Goal: Information Seeking & Learning: Learn about a topic

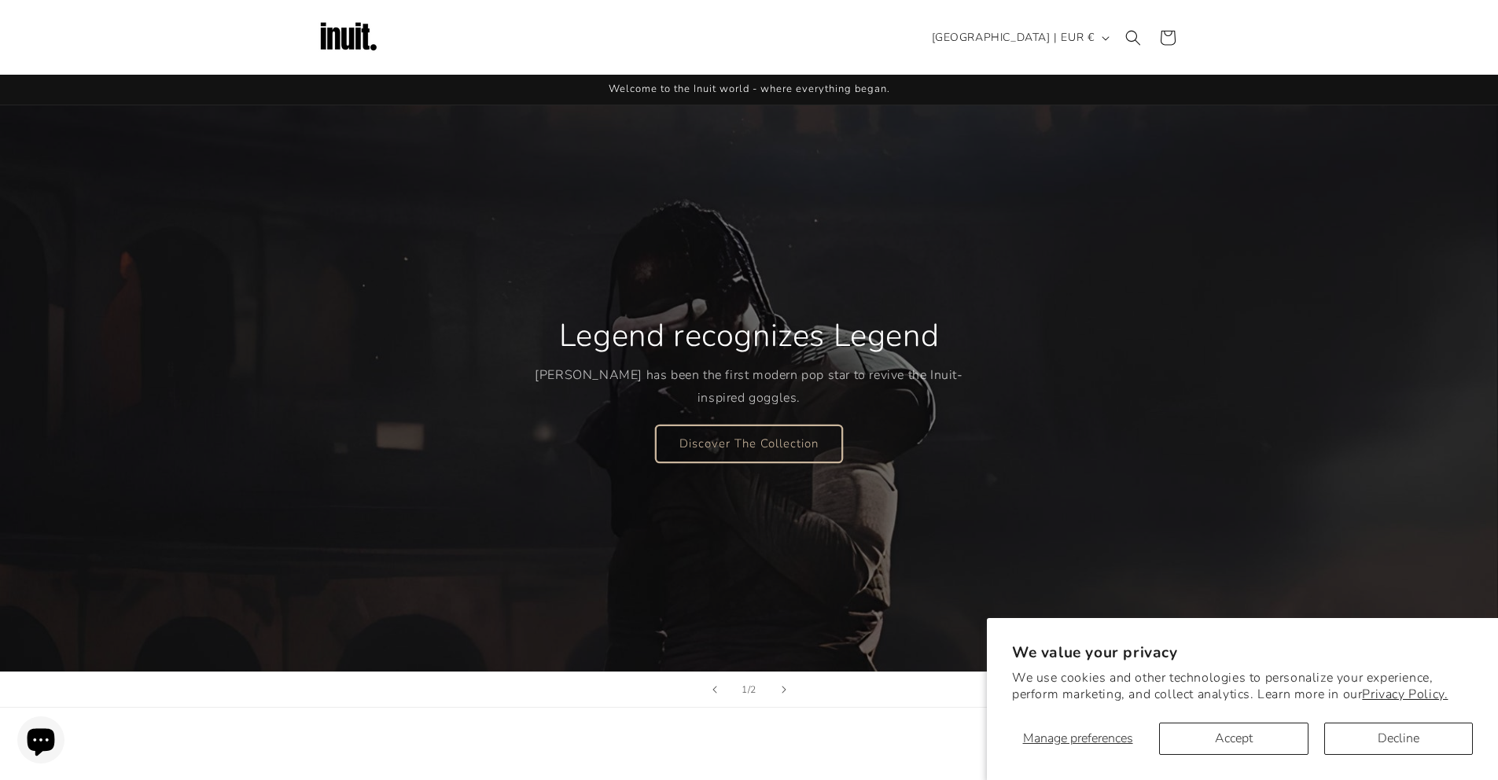
click at [790, 454] on link "Discover The Collection" at bounding box center [749, 443] width 186 height 37
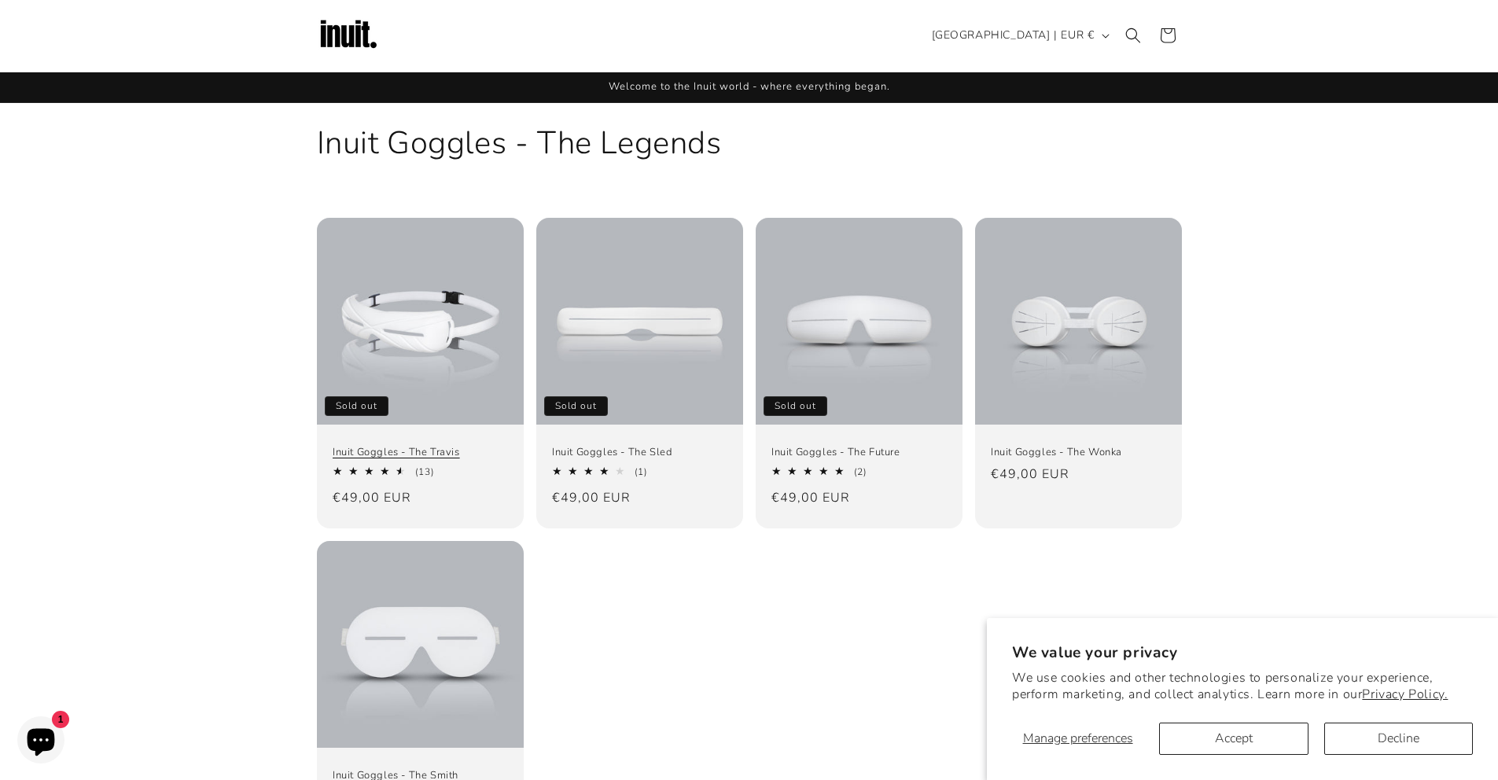
scroll to position [3, 0]
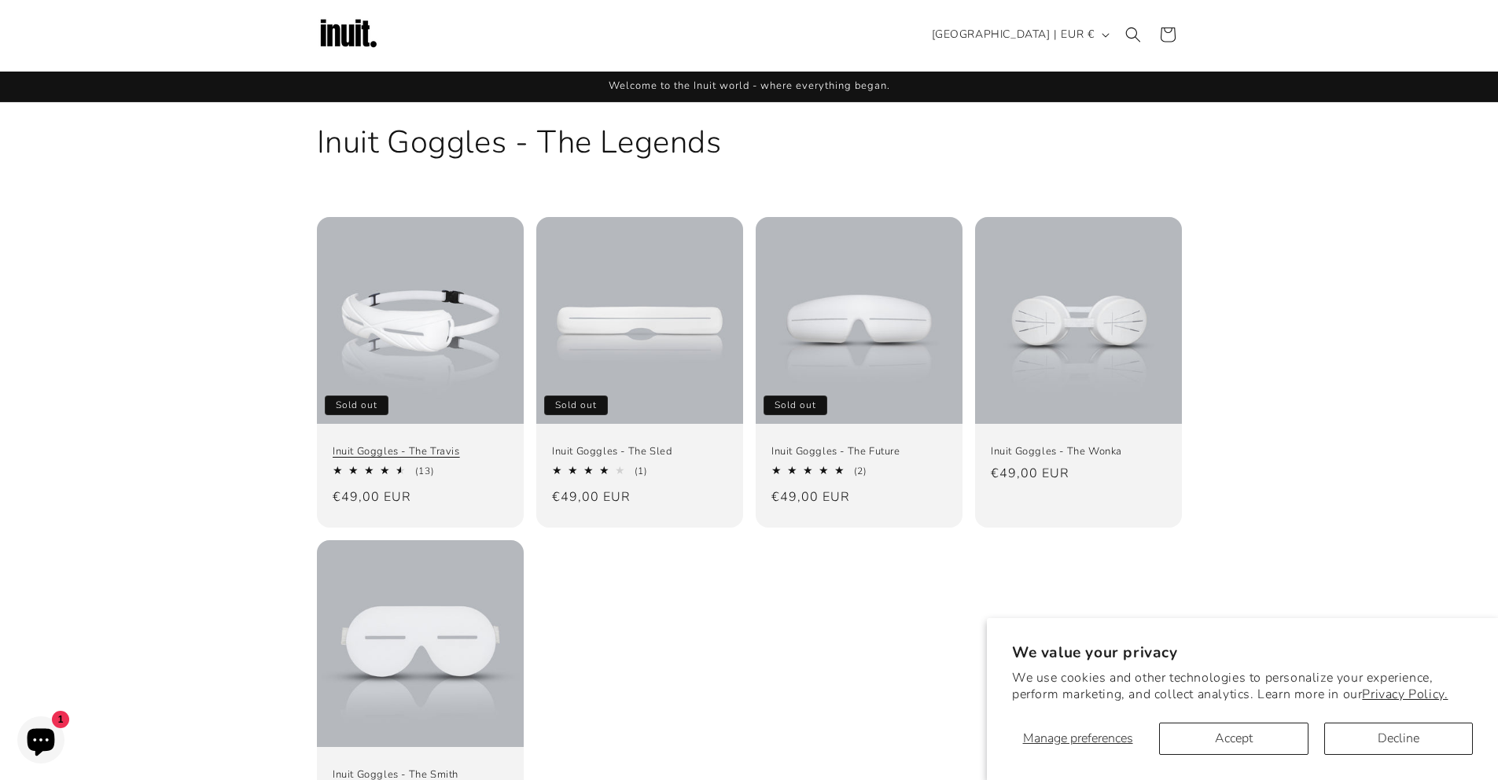
click at [464, 458] on link "Inuit Goggles - The Travis" at bounding box center [420, 451] width 175 height 13
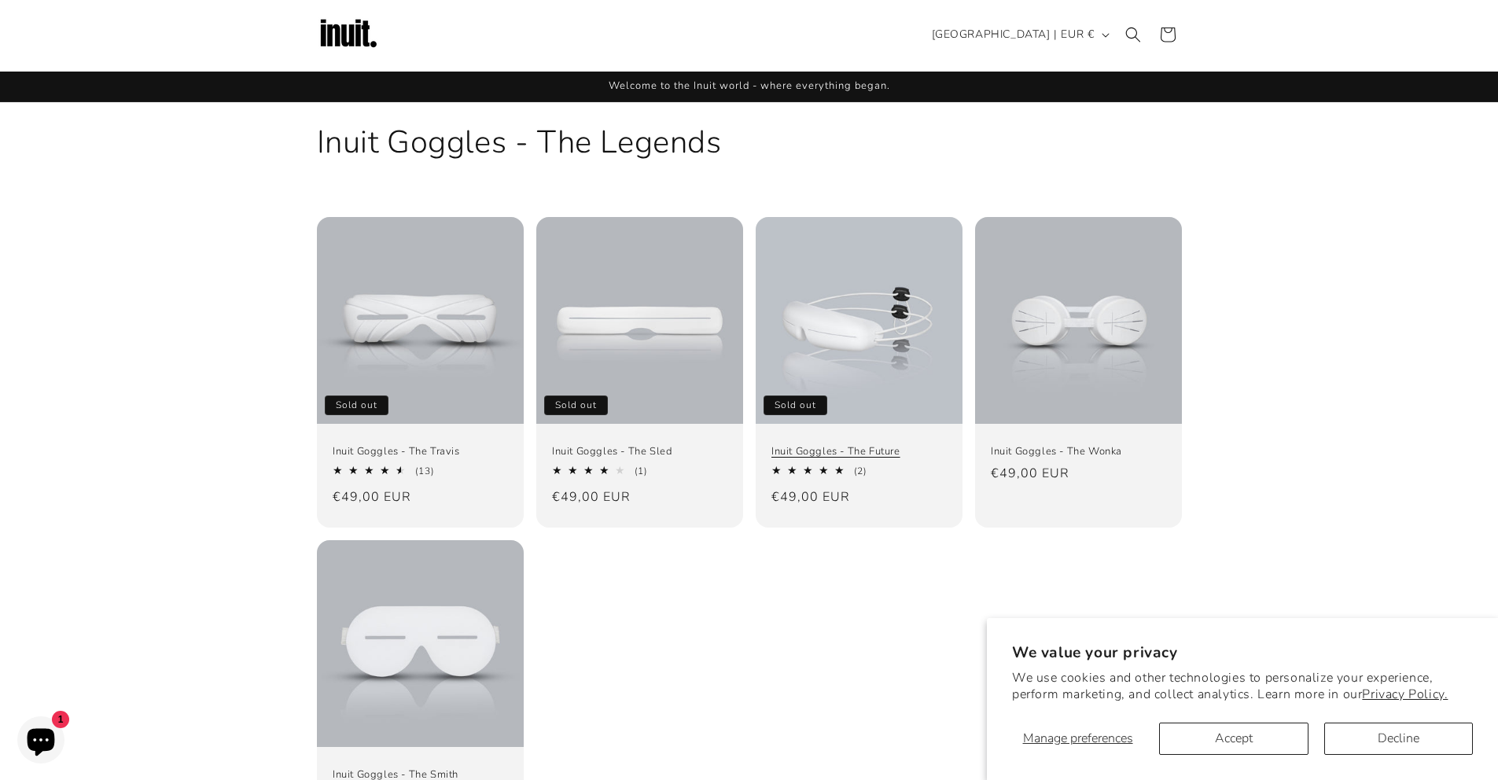
click at [810, 455] on link "Inuit Goggles - The Future" at bounding box center [858, 451] width 175 height 13
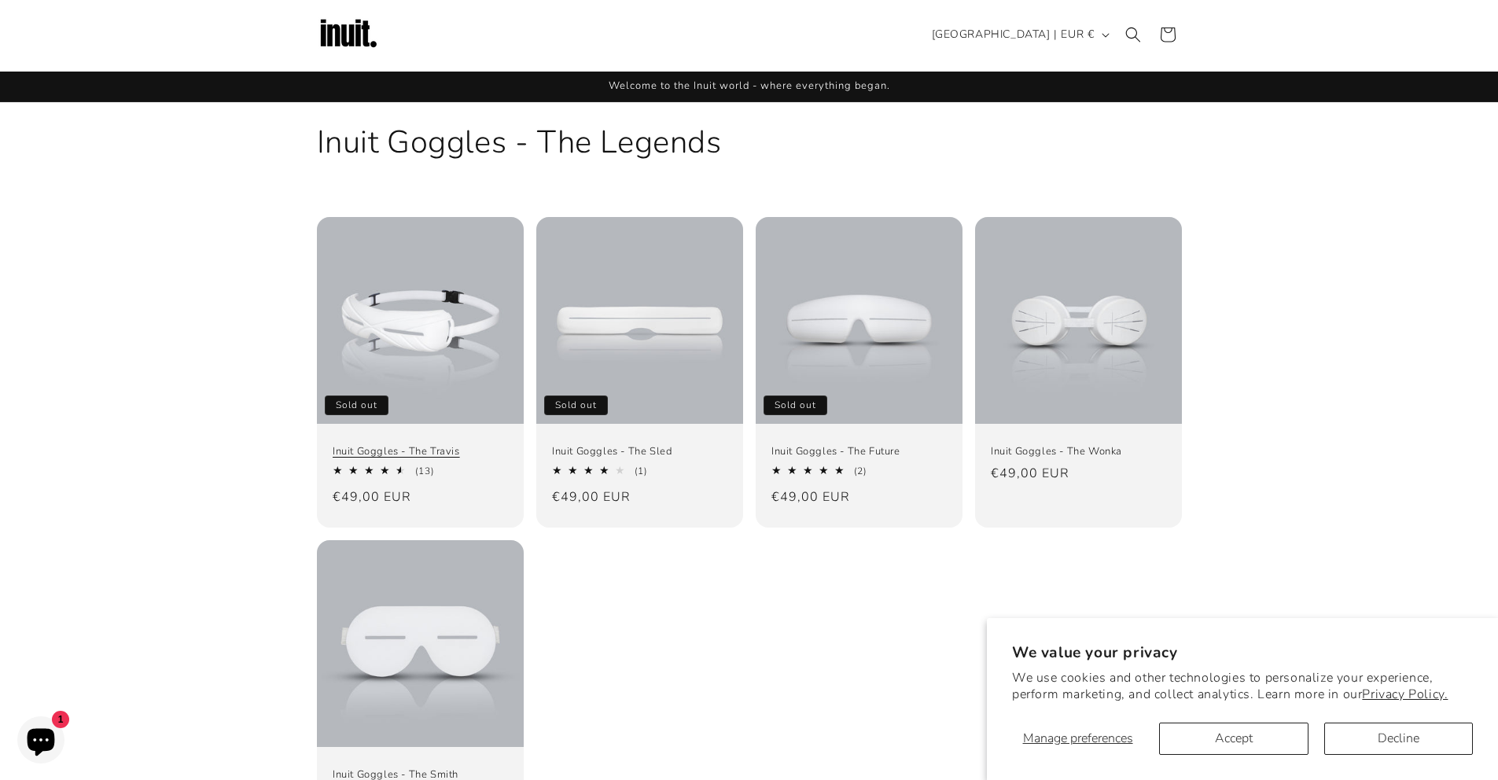
click at [451, 458] on link "Inuit Goggles - The Travis" at bounding box center [420, 451] width 175 height 13
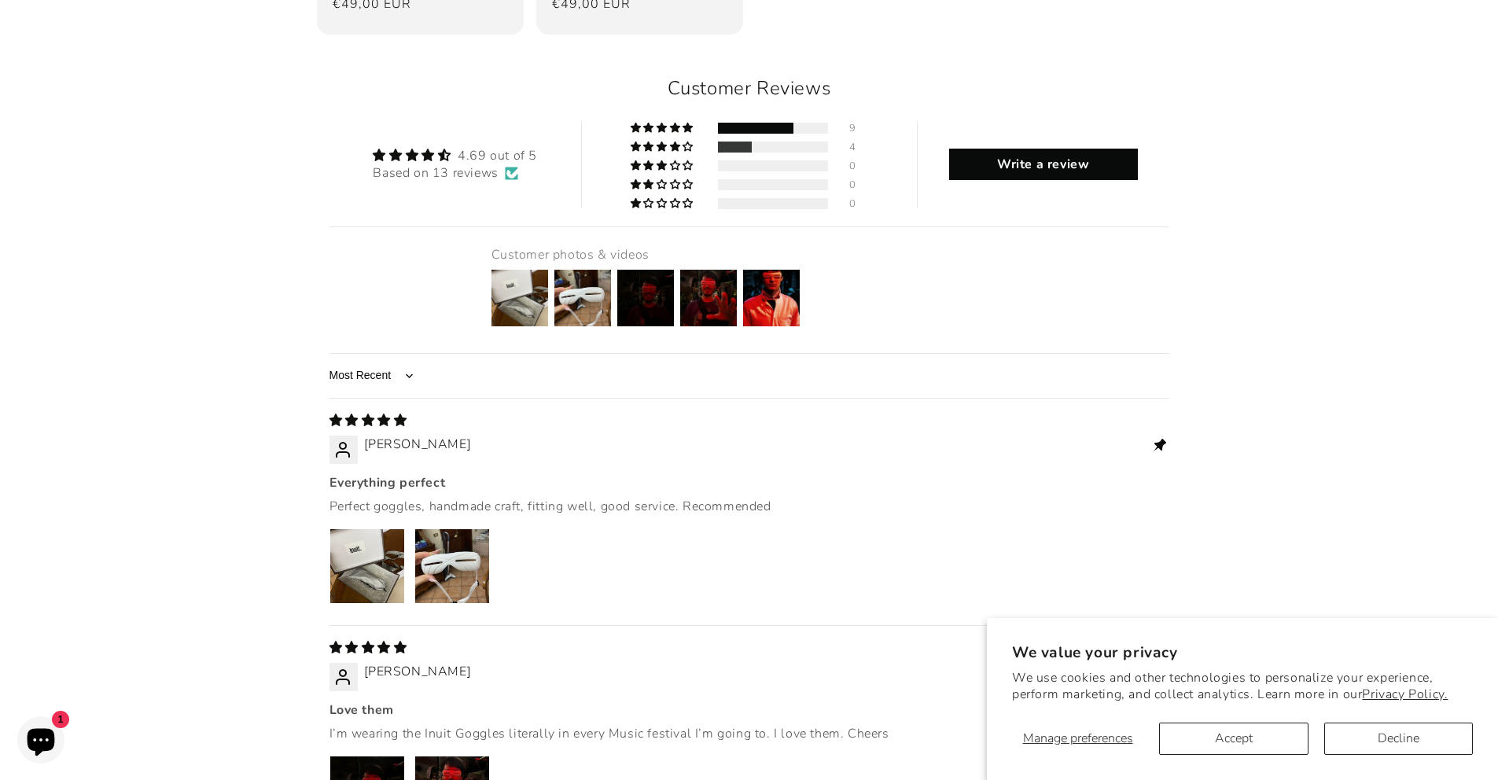
scroll to position [1875, 0]
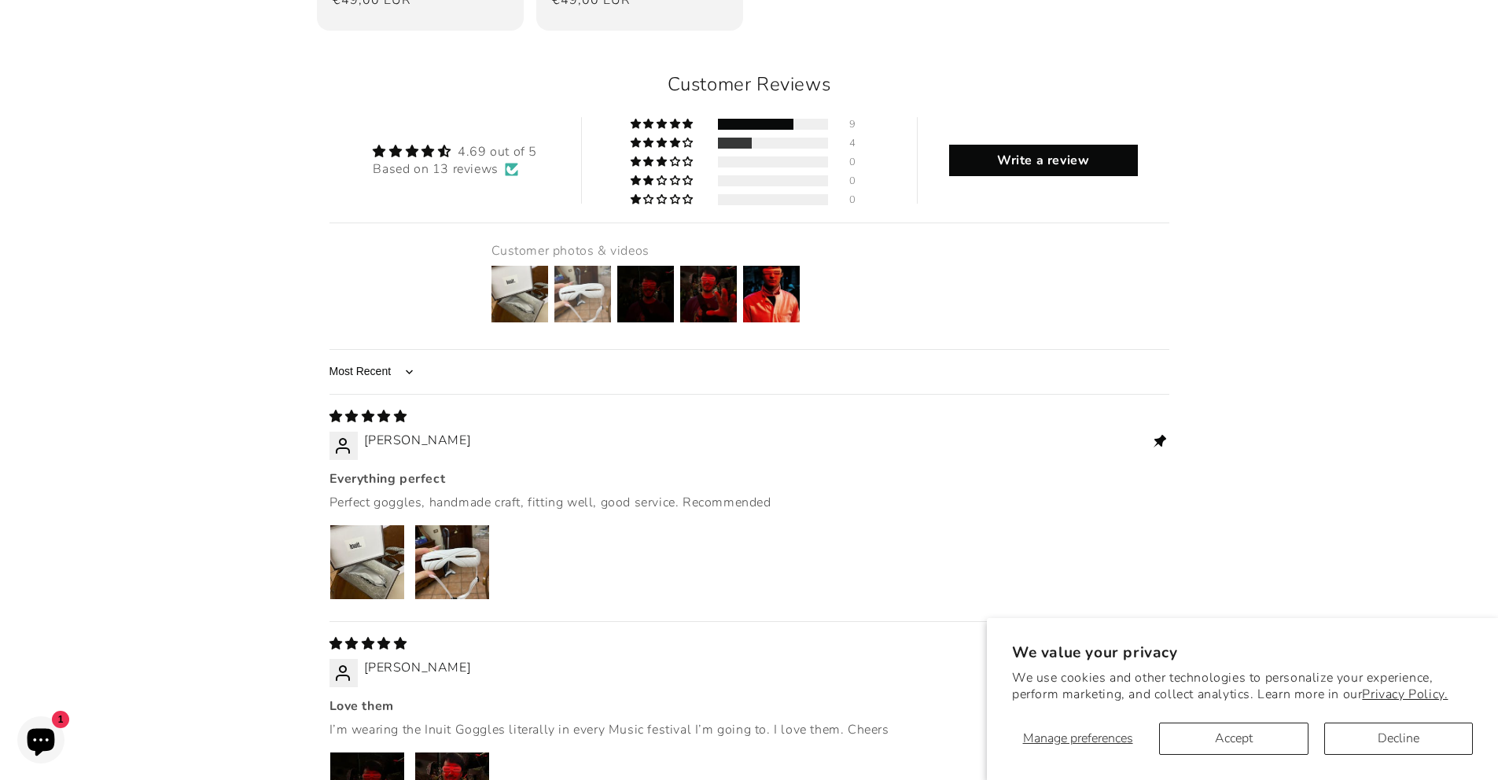
click at [577, 263] on img at bounding box center [582, 294] width 63 height 63
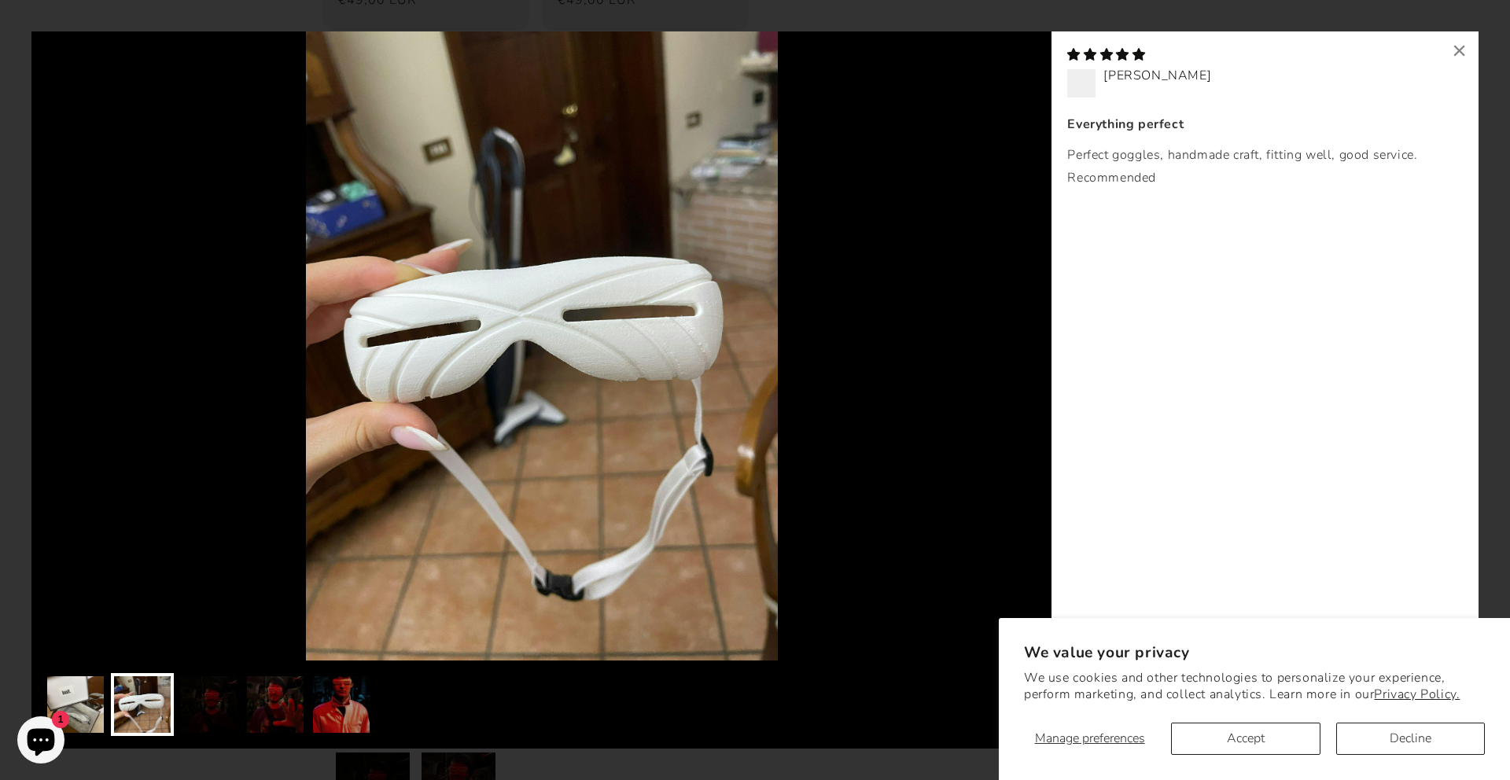
click at [93, 687] on img at bounding box center [75, 704] width 63 height 63
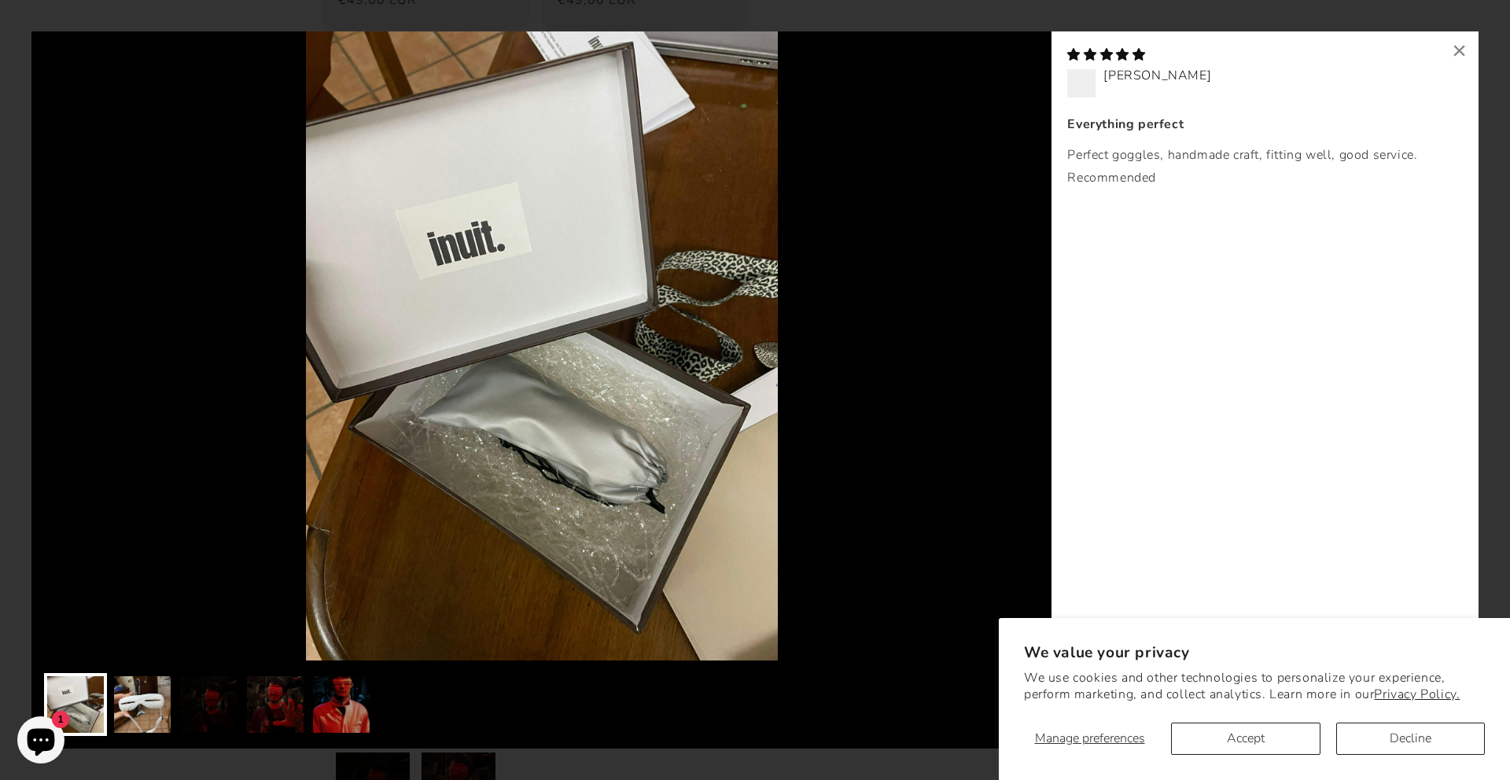
click at [164, 689] on img at bounding box center [142, 704] width 63 height 63
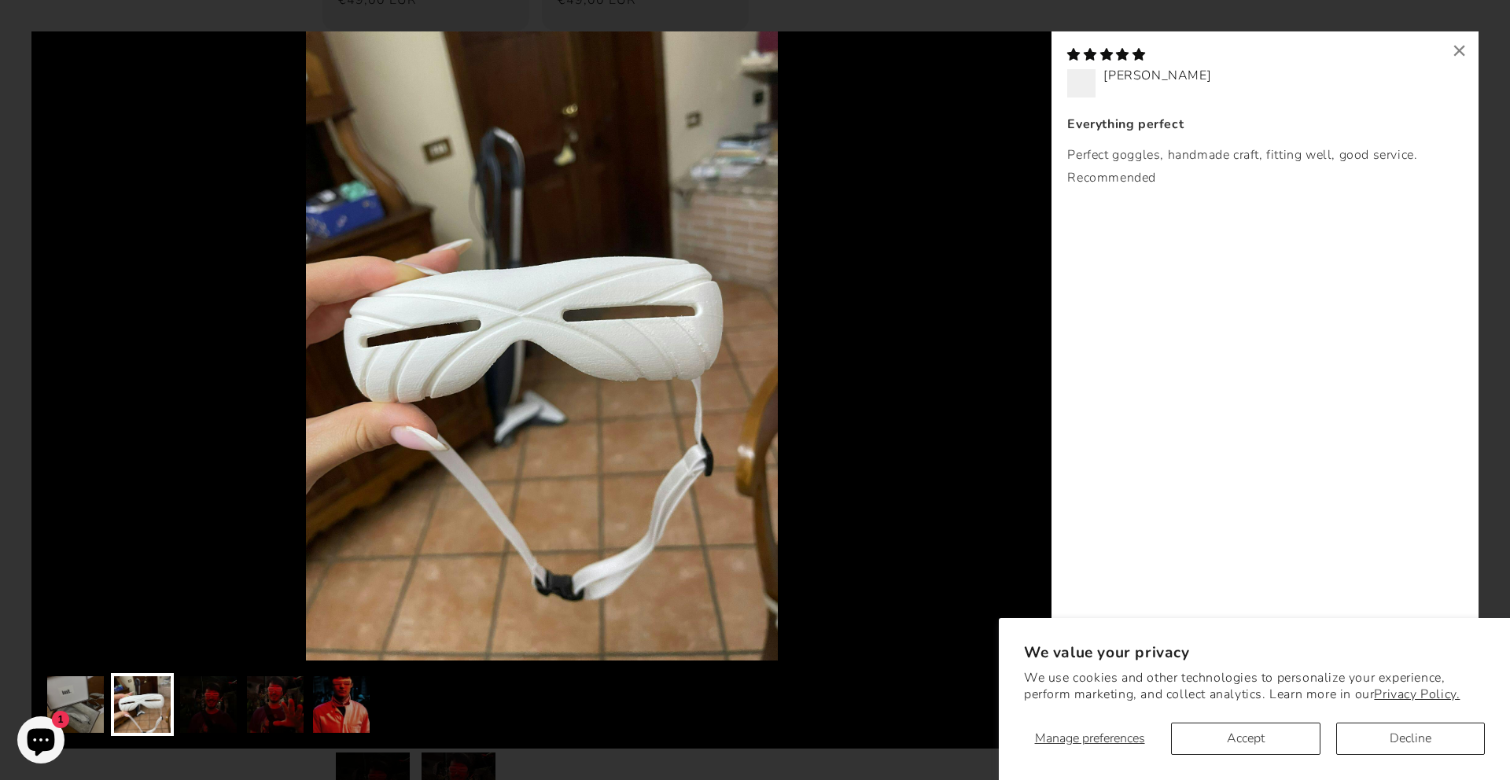
click at [223, 689] on img at bounding box center [208, 704] width 63 height 63
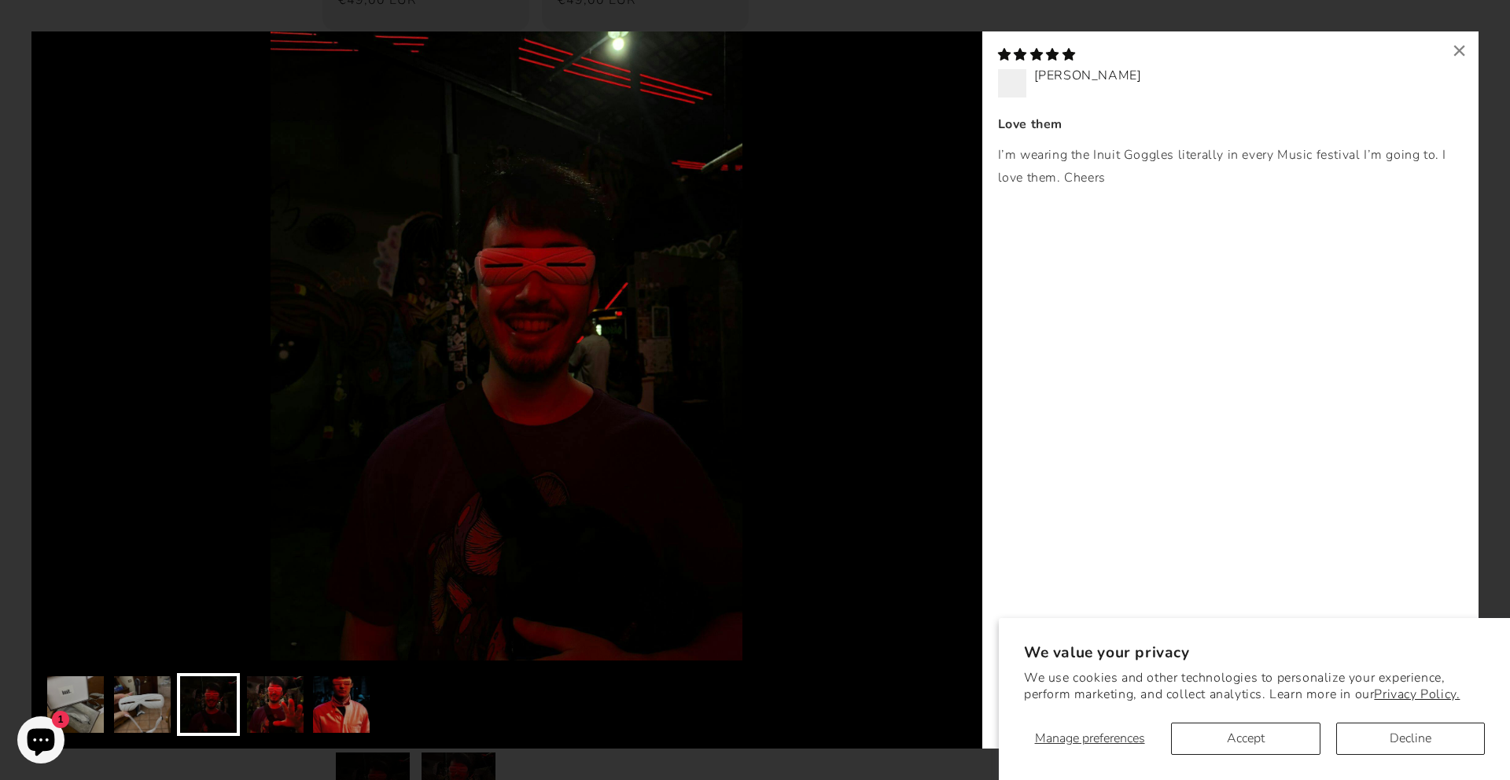
click at [283, 680] on img at bounding box center [275, 704] width 63 height 63
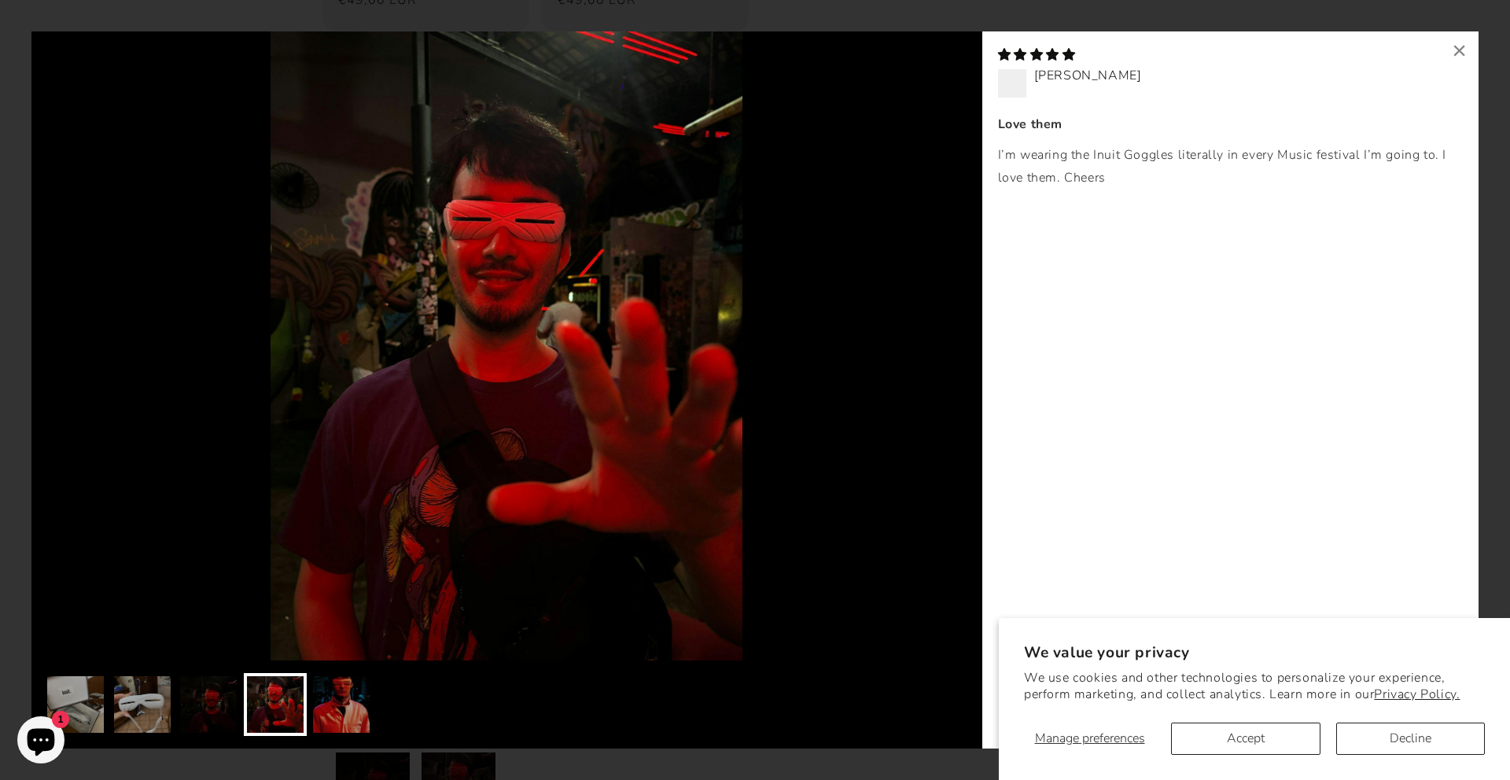
click at [208, 698] on img at bounding box center [208, 704] width 63 height 63
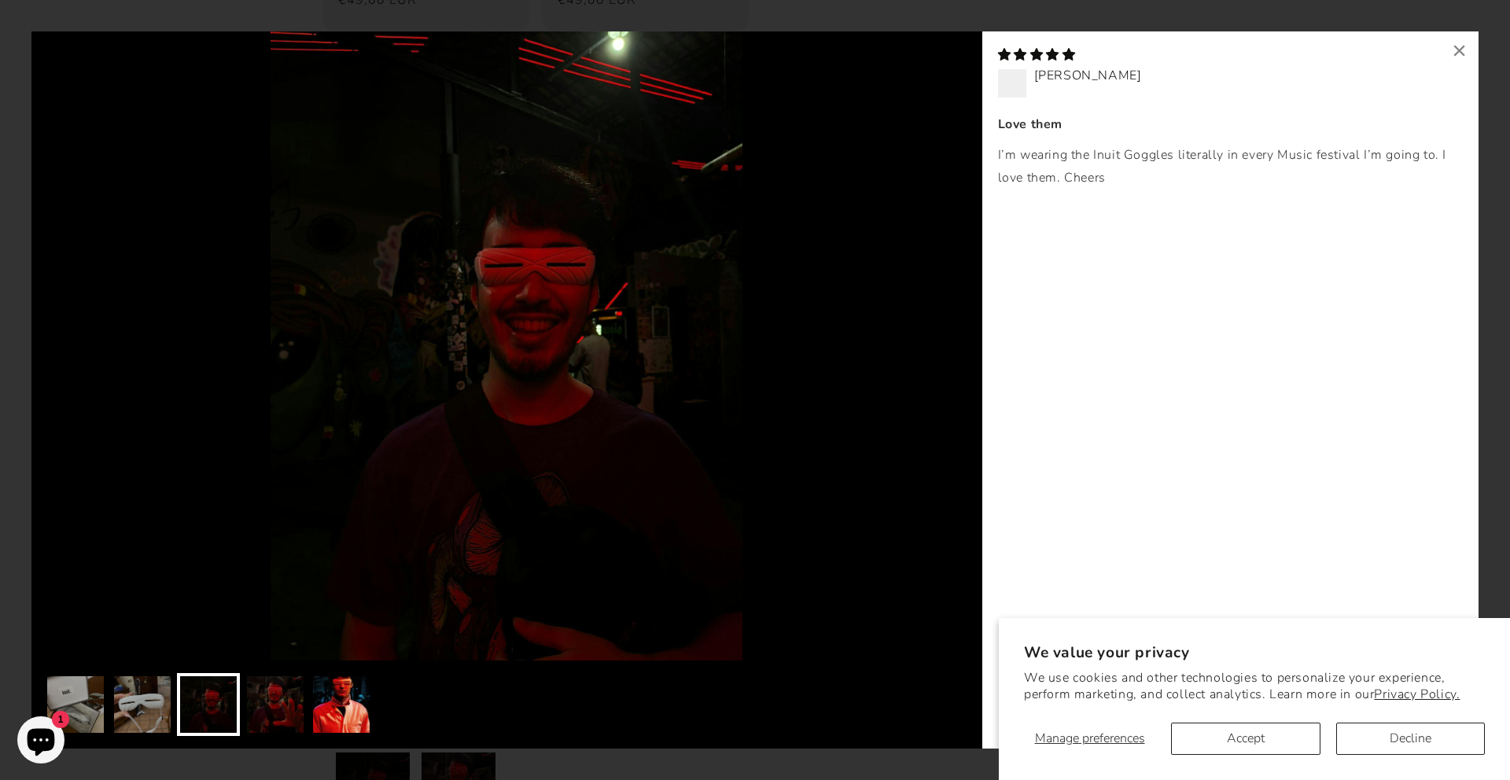
click at [350, 696] on img at bounding box center [341, 704] width 63 height 63
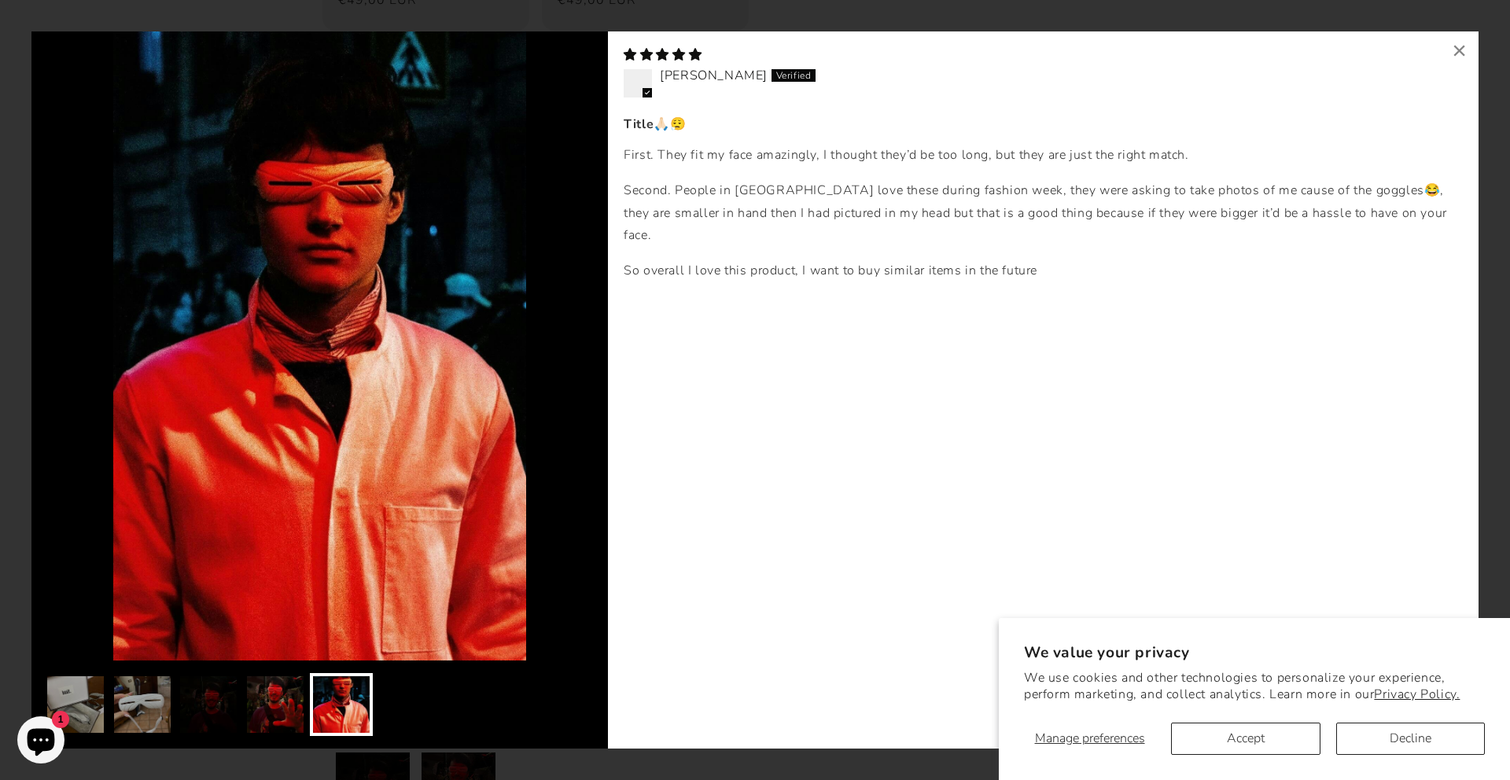
click at [262, 691] on img at bounding box center [275, 704] width 63 height 63
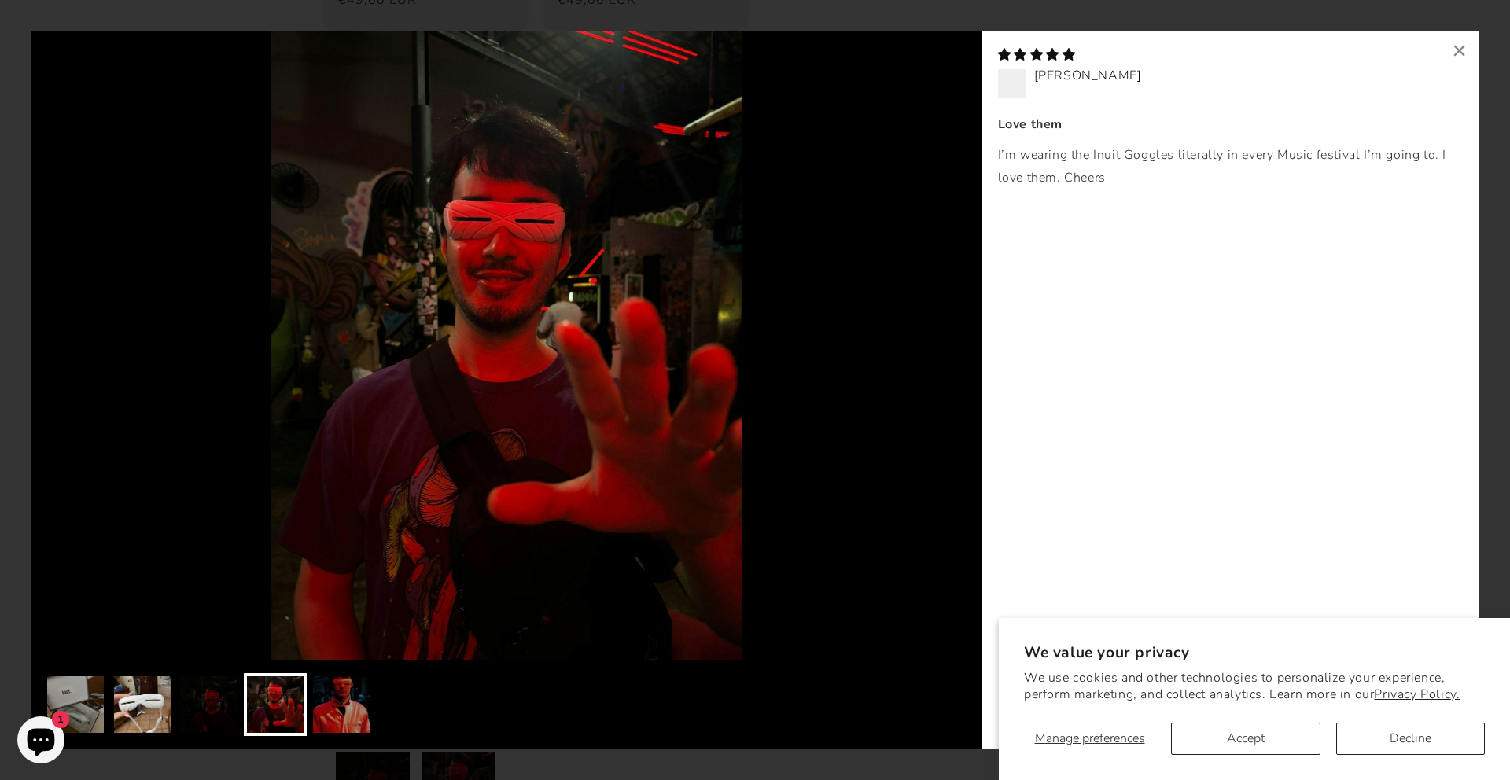
click at [156, 702] on img at bounding box center [142, 704] width 63 height 63
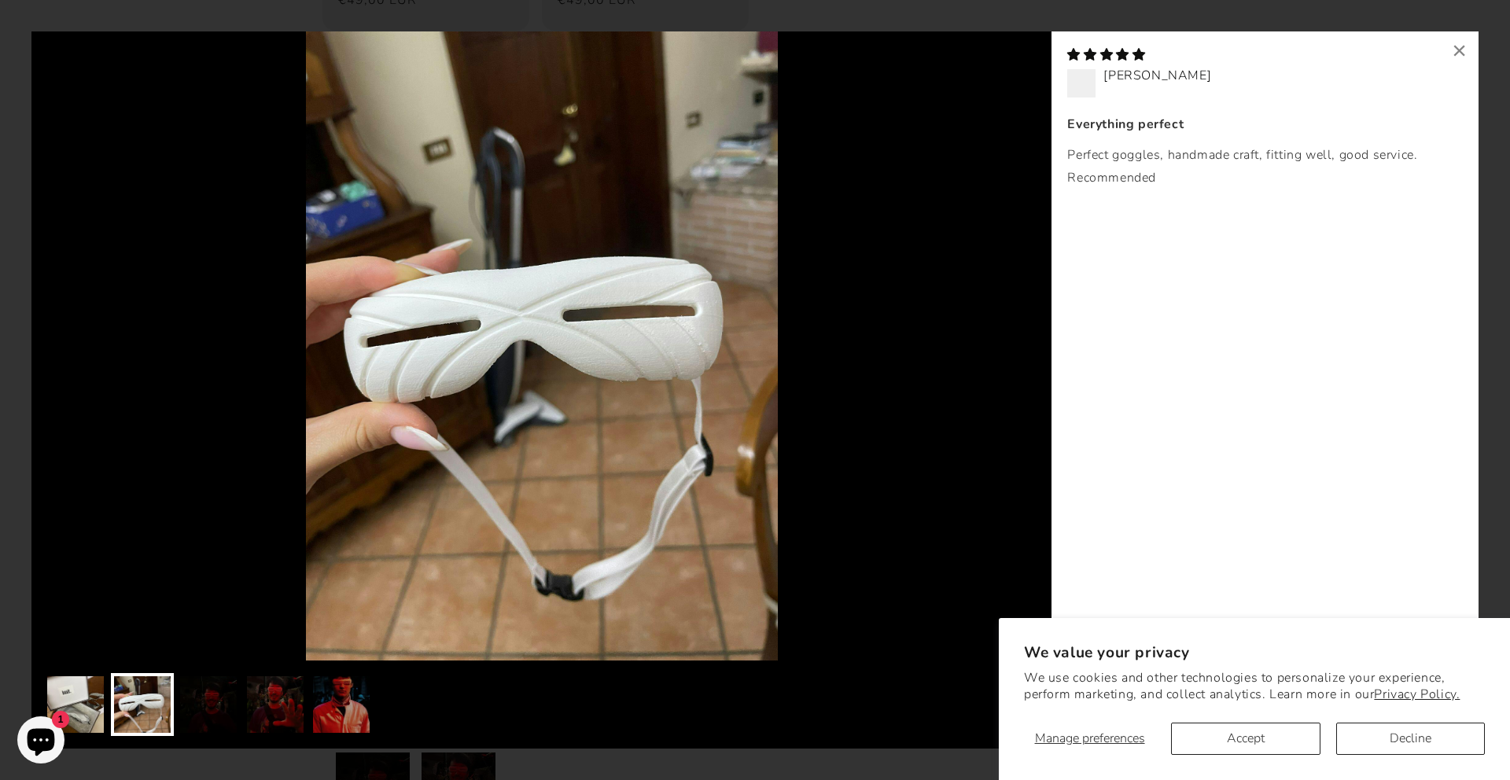
click at [86, 680] on img at bounding box center [75, 704] width 63 height 63
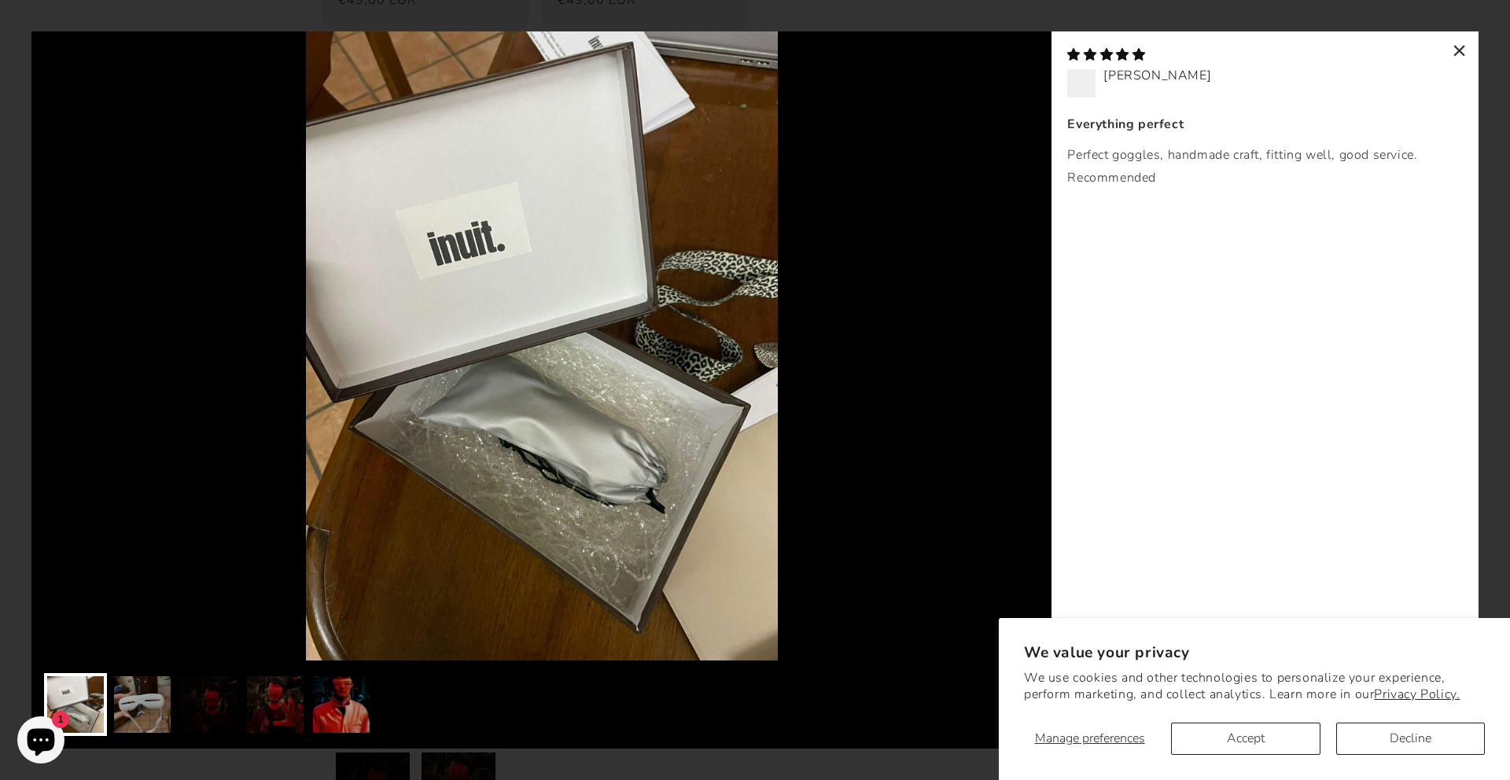
click at [1455, 44] on div "×" at bounding box center [1460, 50] width 38 height 38
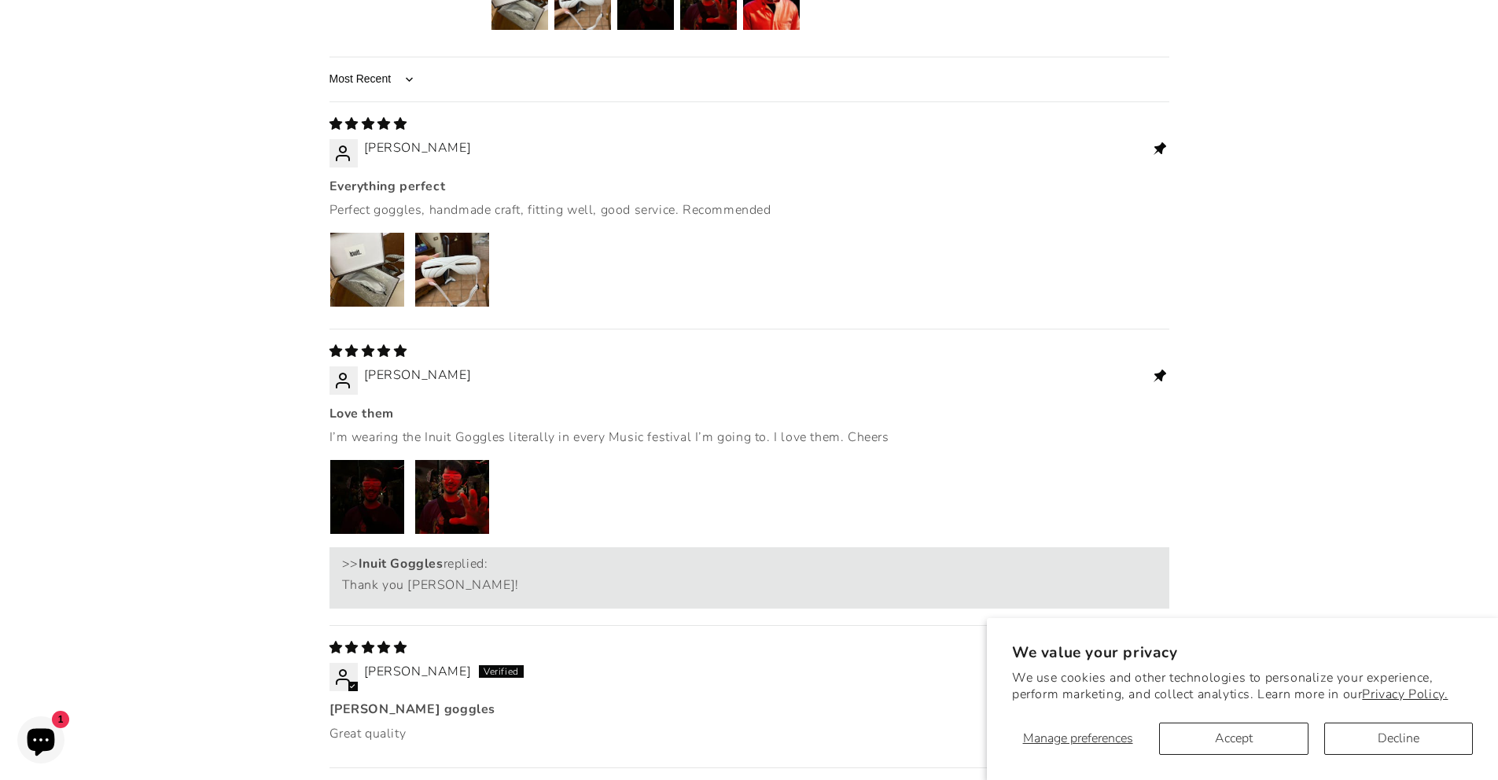
scroll to position [1397, 0]
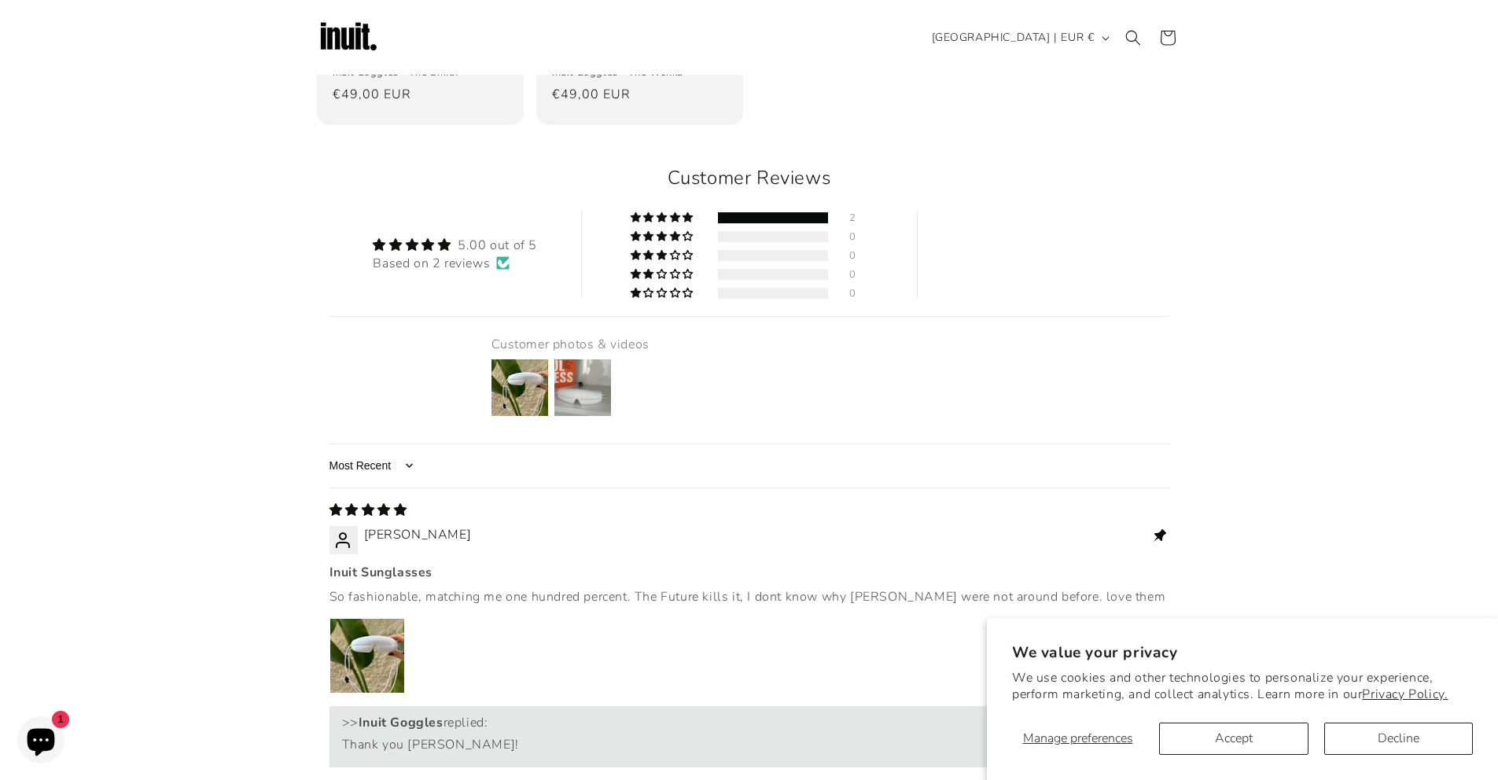
scroll to position [1851, 0]
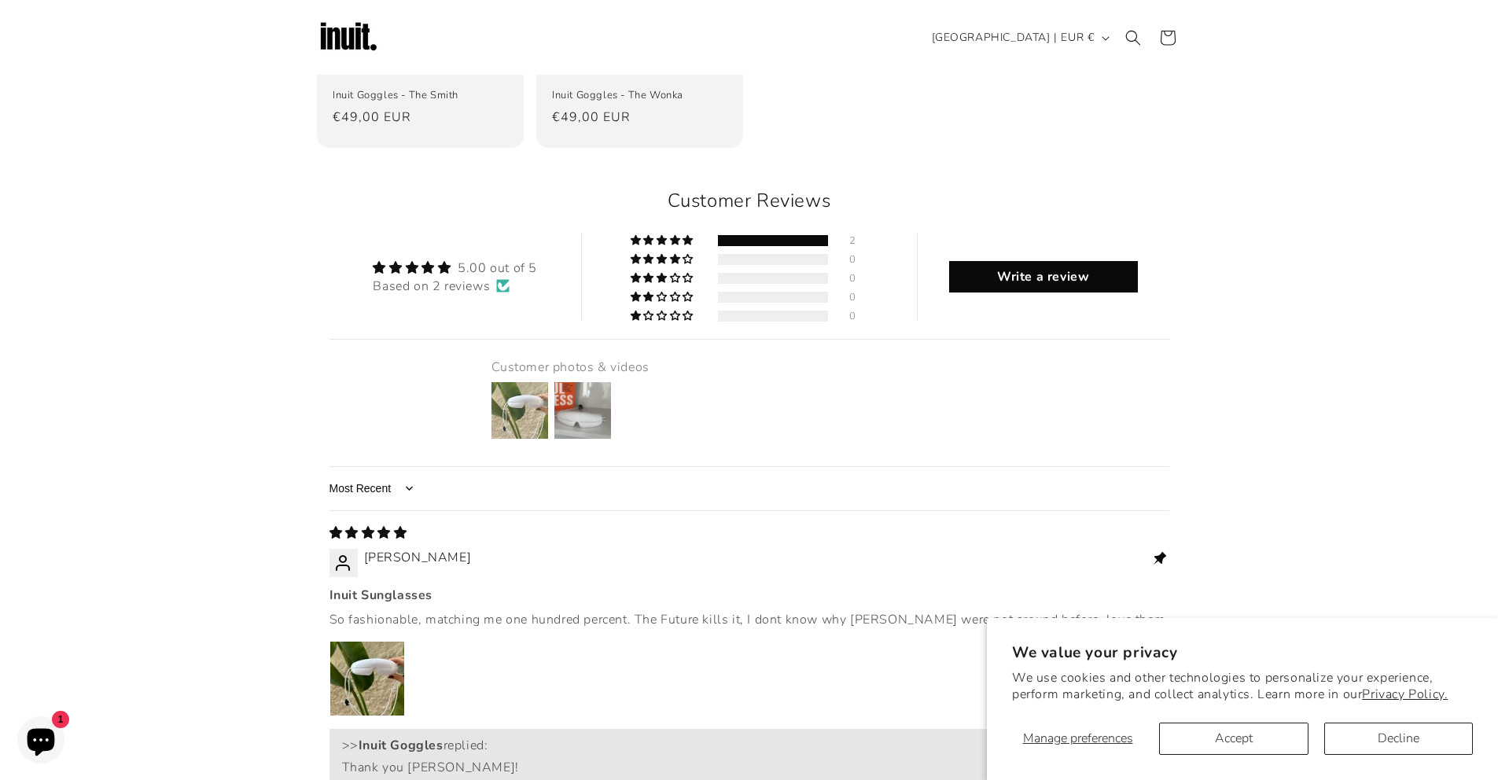
click at [522, 379] on img at bounding box center [519, 410] width 63 height 63
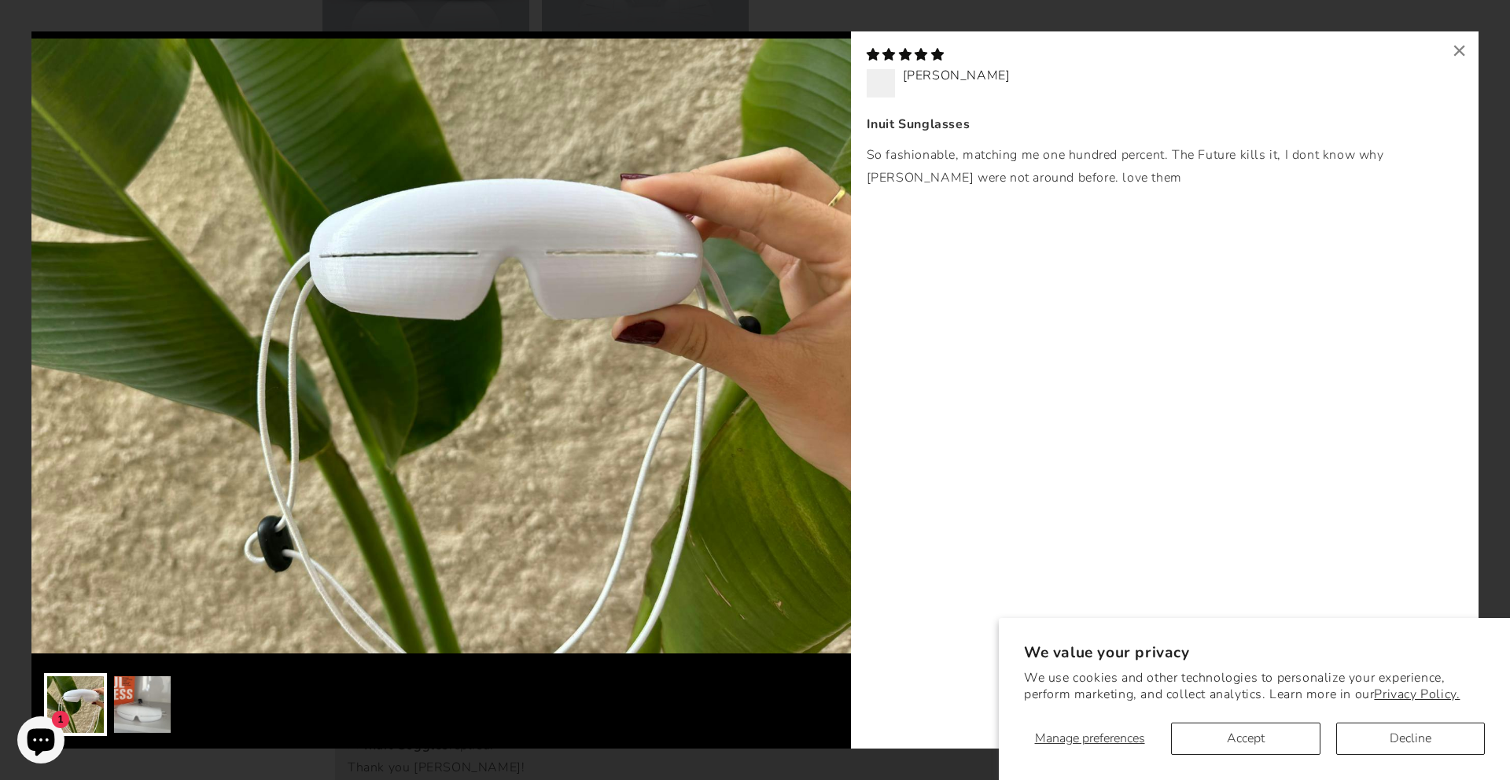
click at [149, 688] on img at bounding box center [142, 704] width 63 height 63
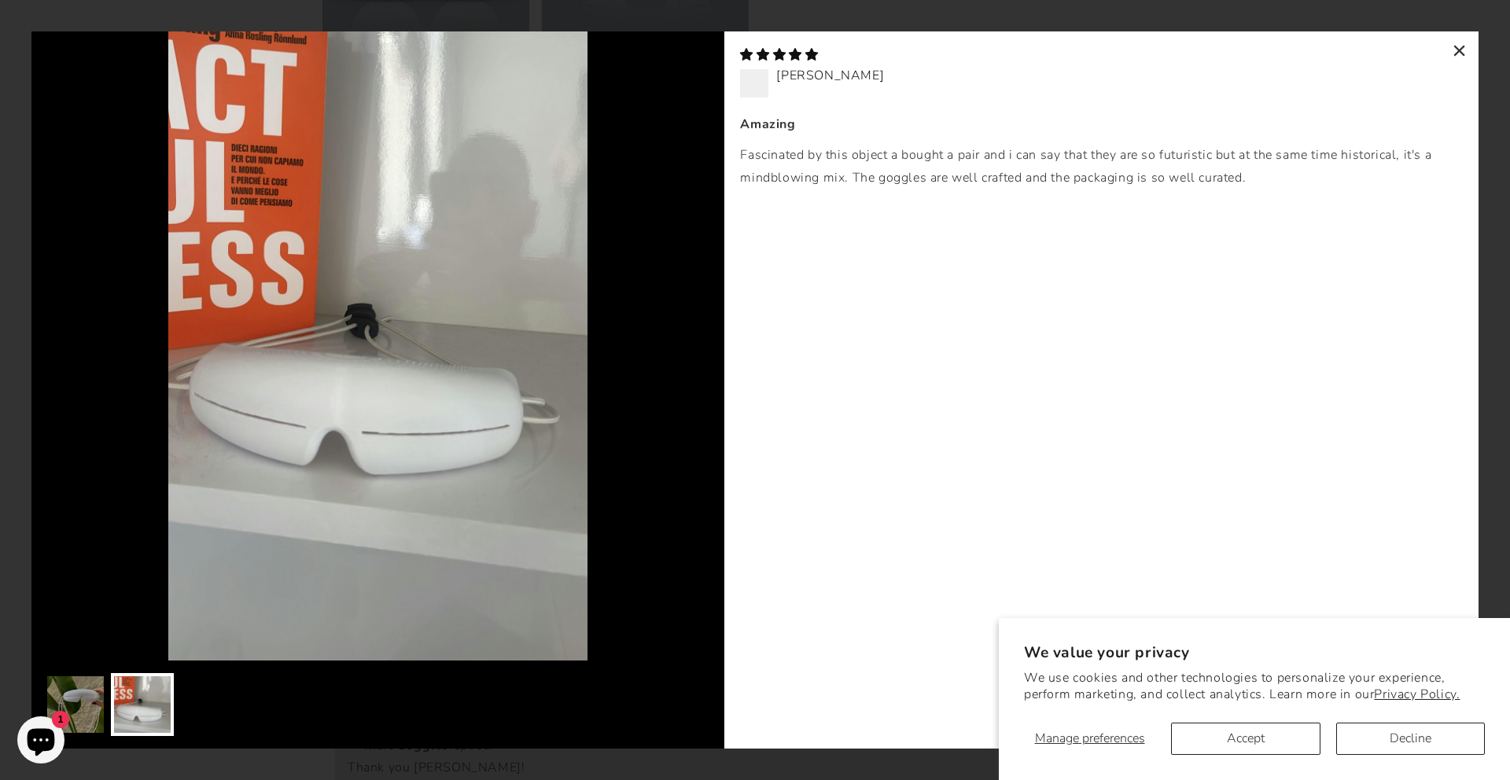
click at [1462, 53] on div "×" at bounding box center [1460, 50] width 38 height 38
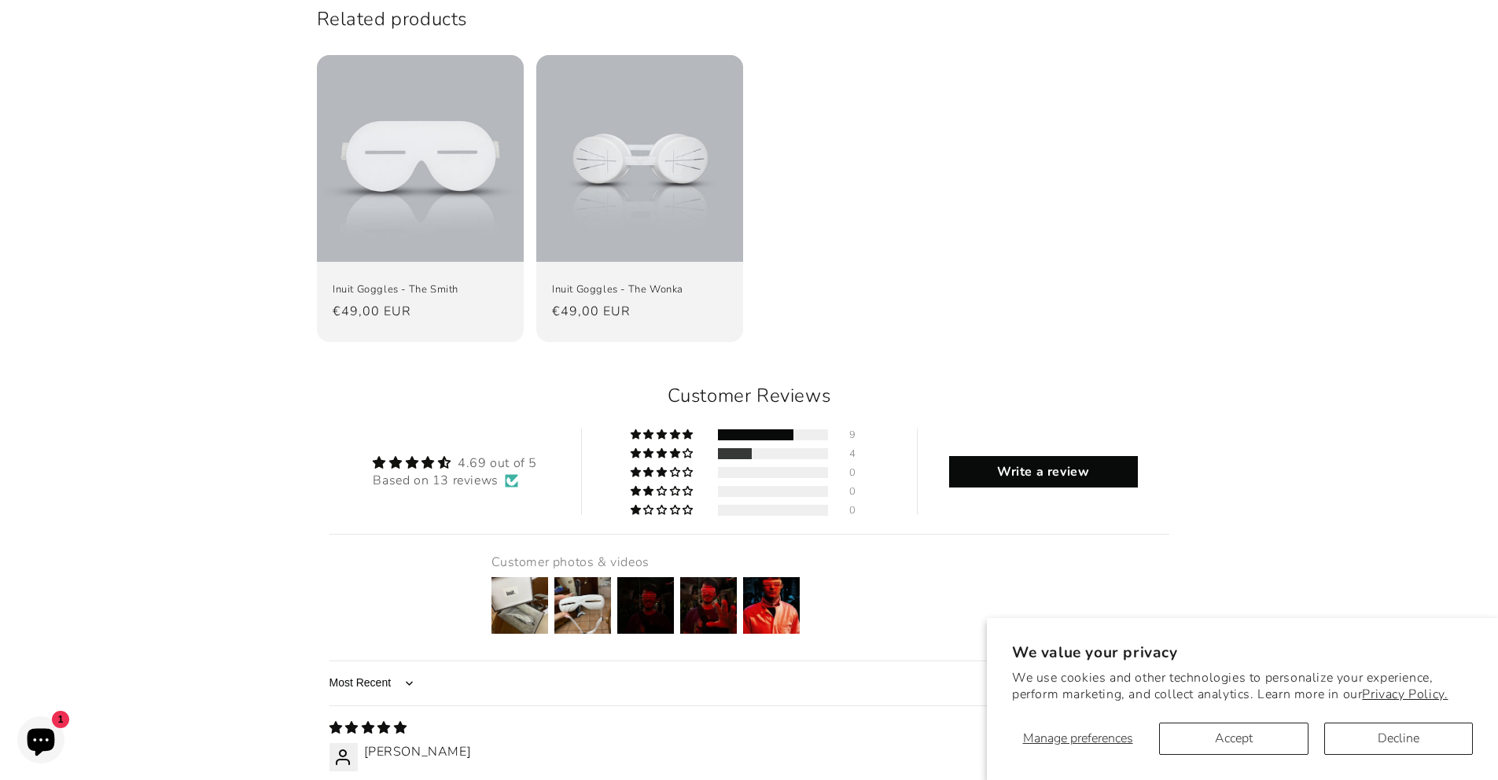
scroll to position [2016, 0]
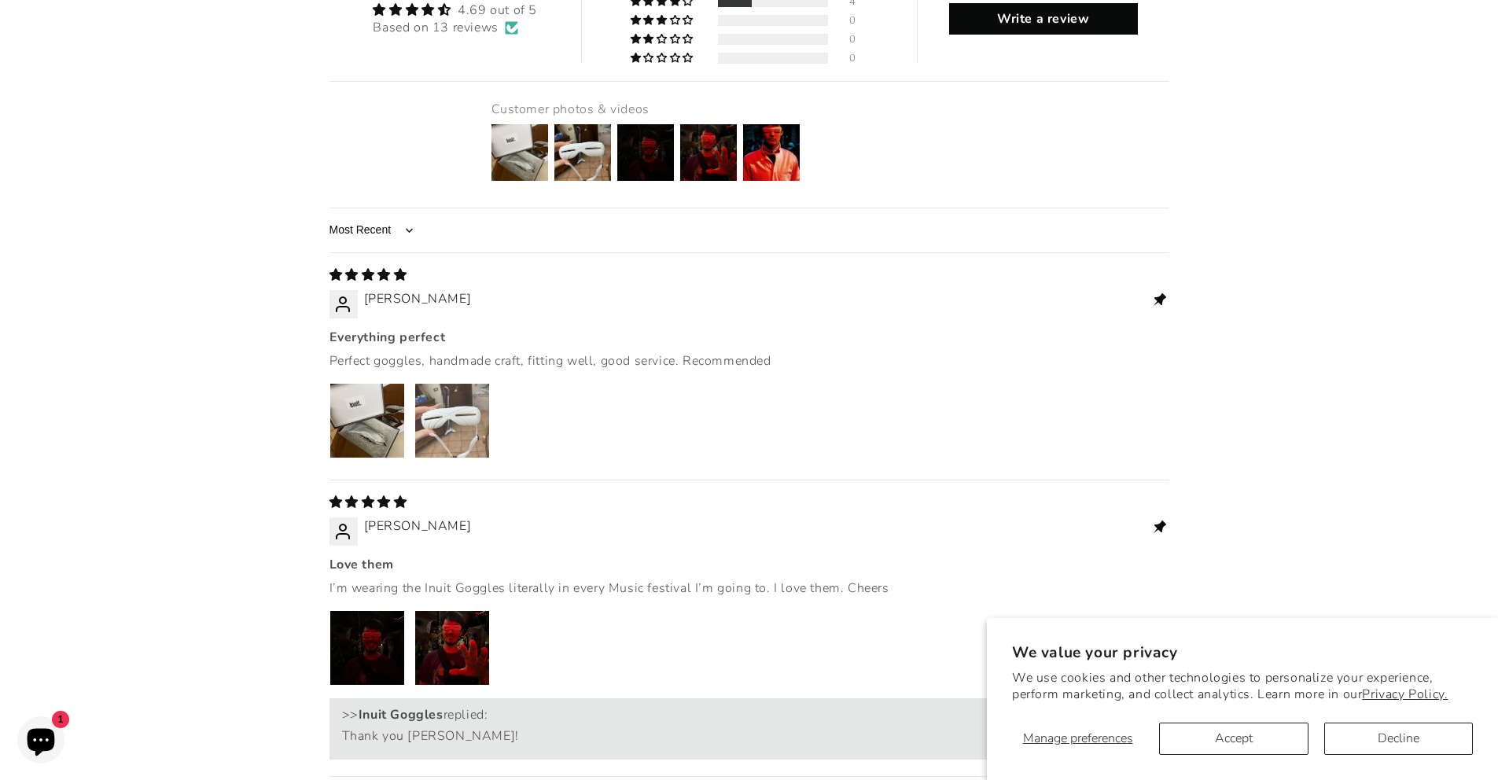
click at [460, 384] on img "Link to user picture 2" at bounding box center [452, 421] width 74 height 74
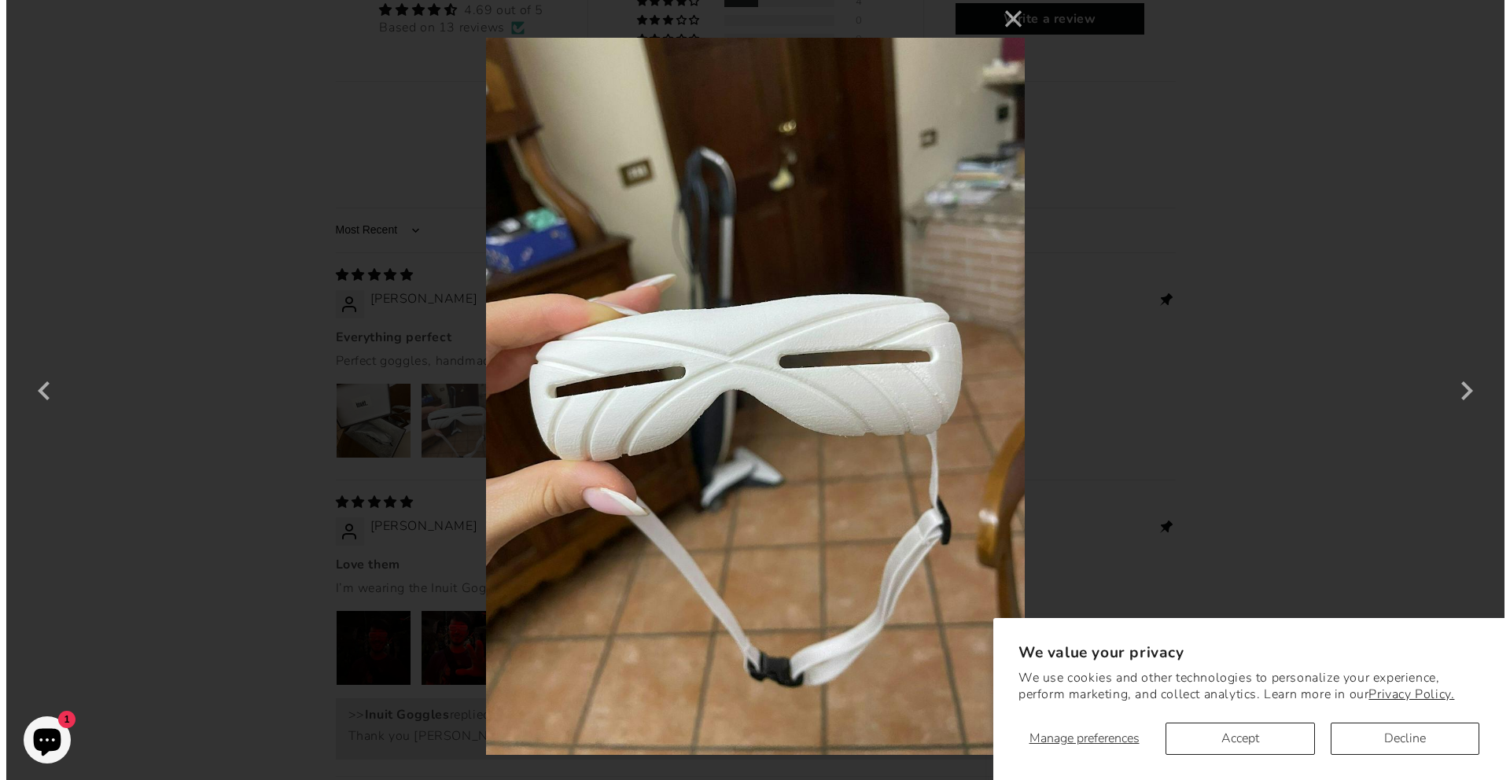
scroll to position [0, 0]
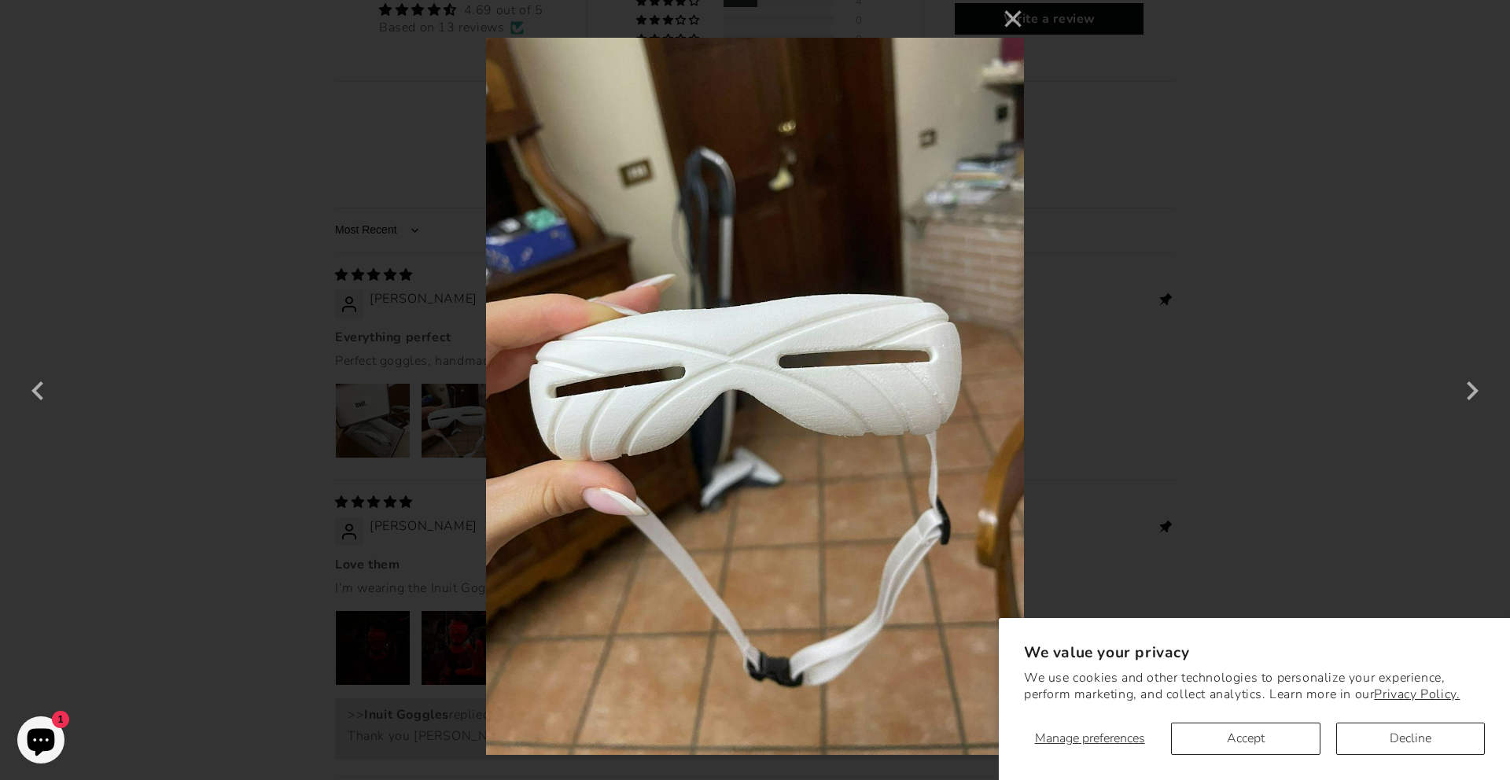
click at [469, 339] on div "× 2 / 5 Loading..." at bounding box center [755, 390] width 1510 height 780
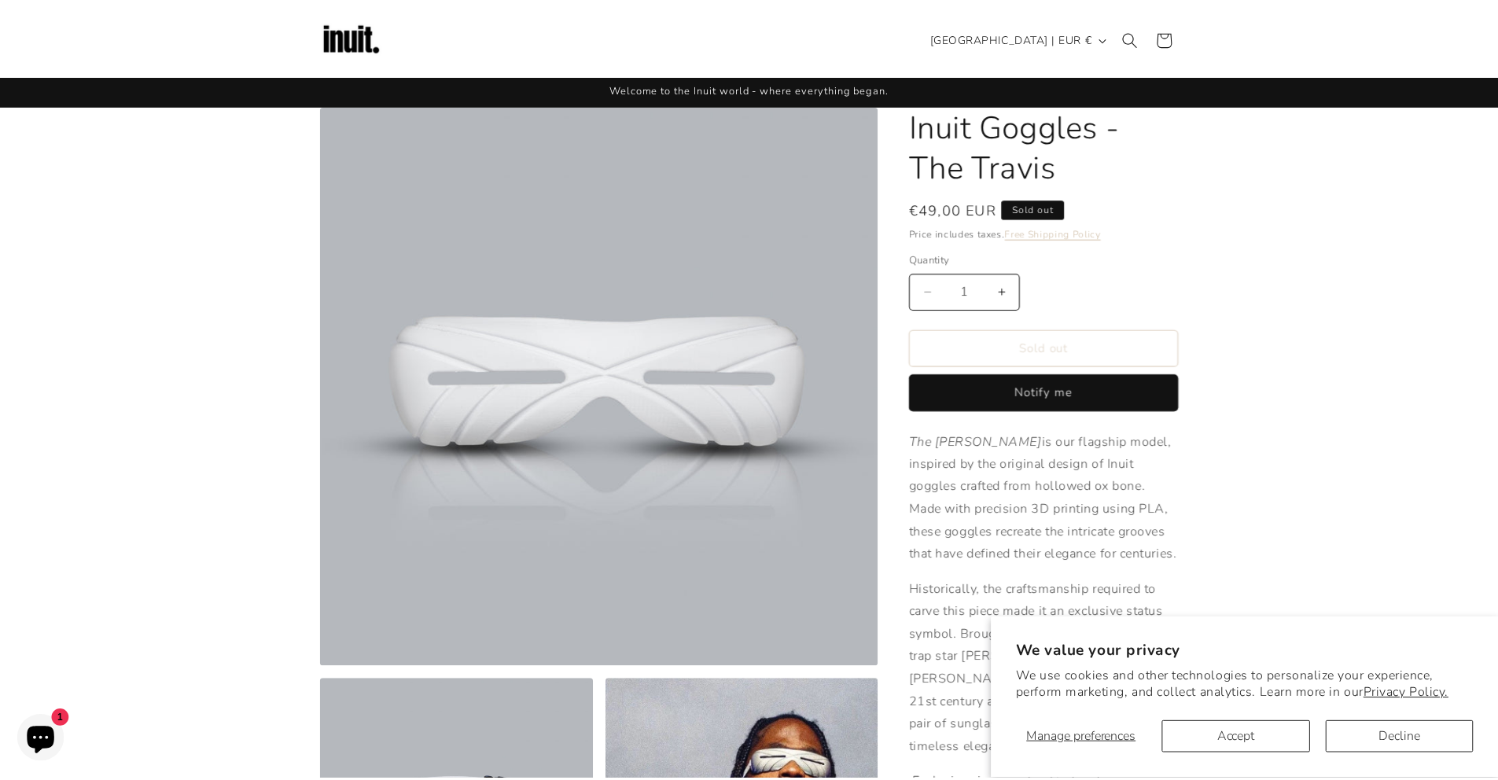
scroll to position [2016, 0]
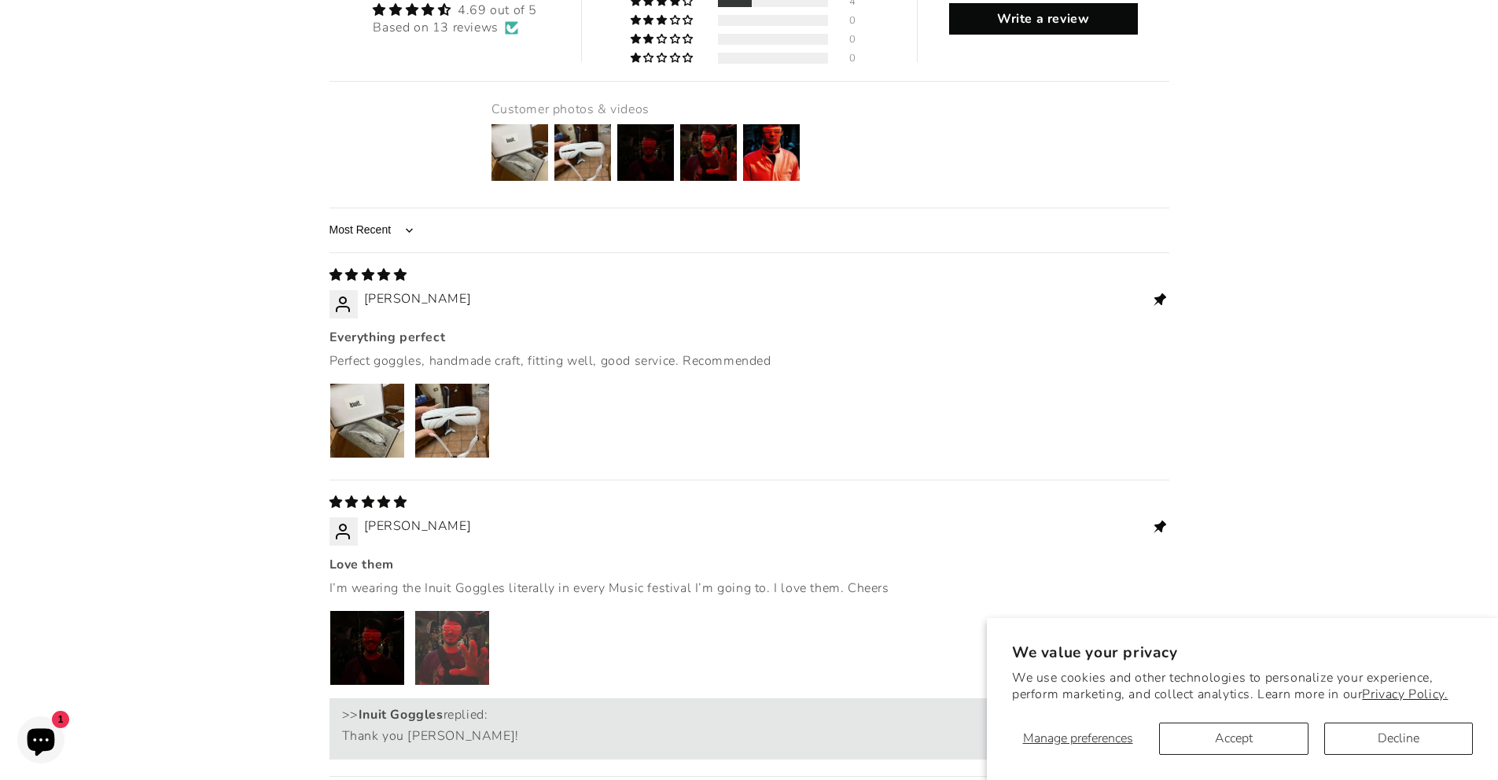
click at [465, 611] on img "Link to user picture 2" at bounding box center [452, 648] width 74 height 74
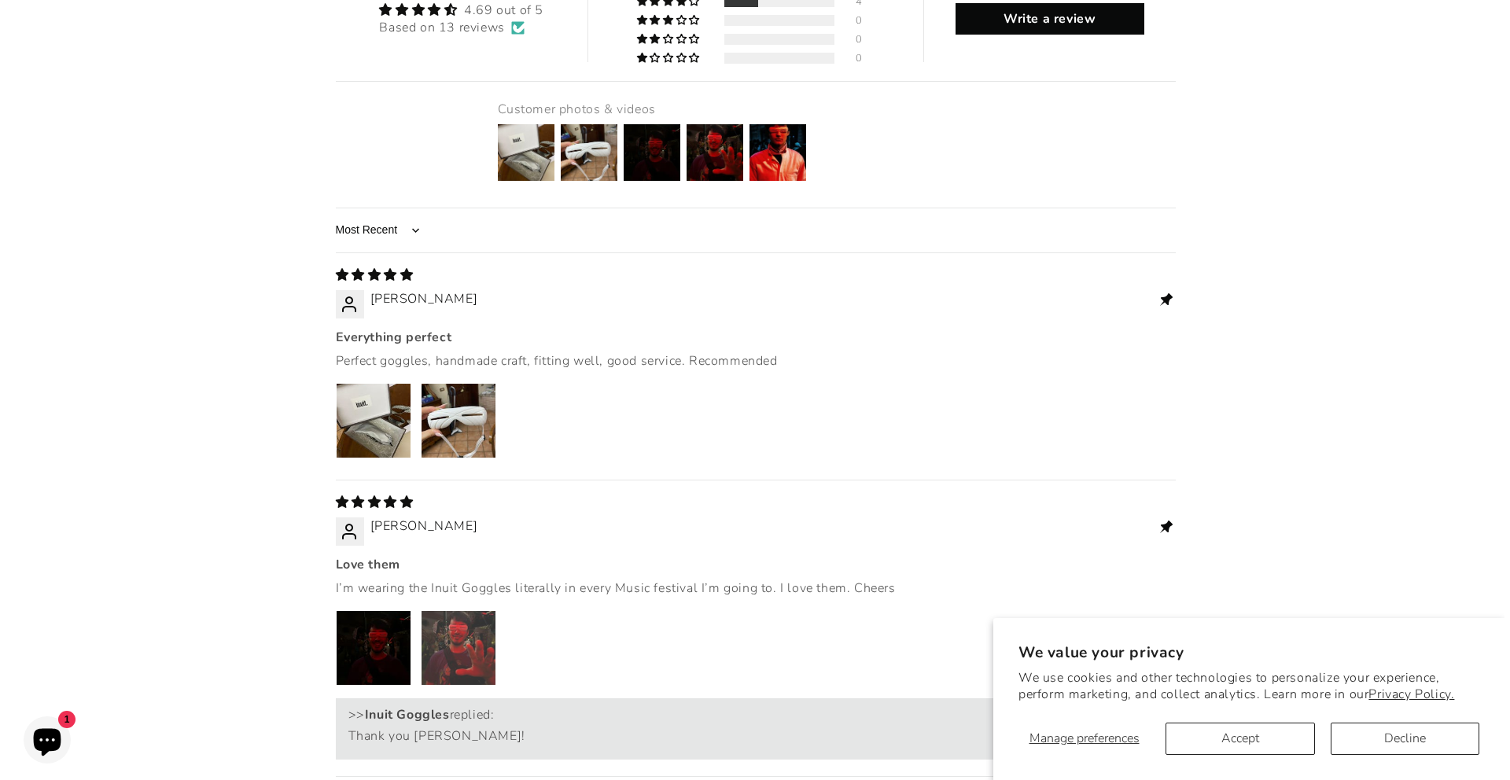
scroll to position [0, 0]
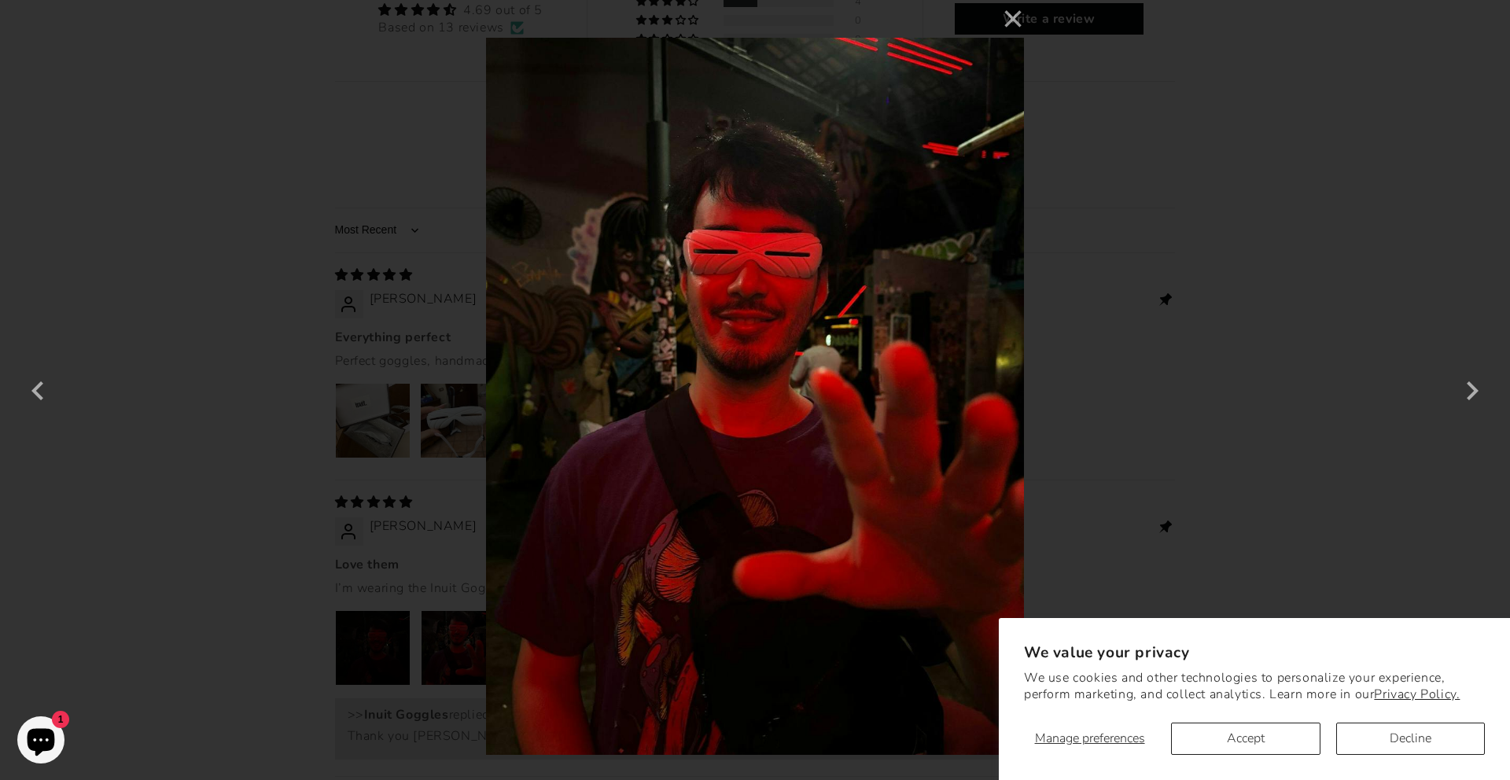
click at [373, 426] on div "× 4 / 5" at bounding box center [755, 390] width 1510 height 780
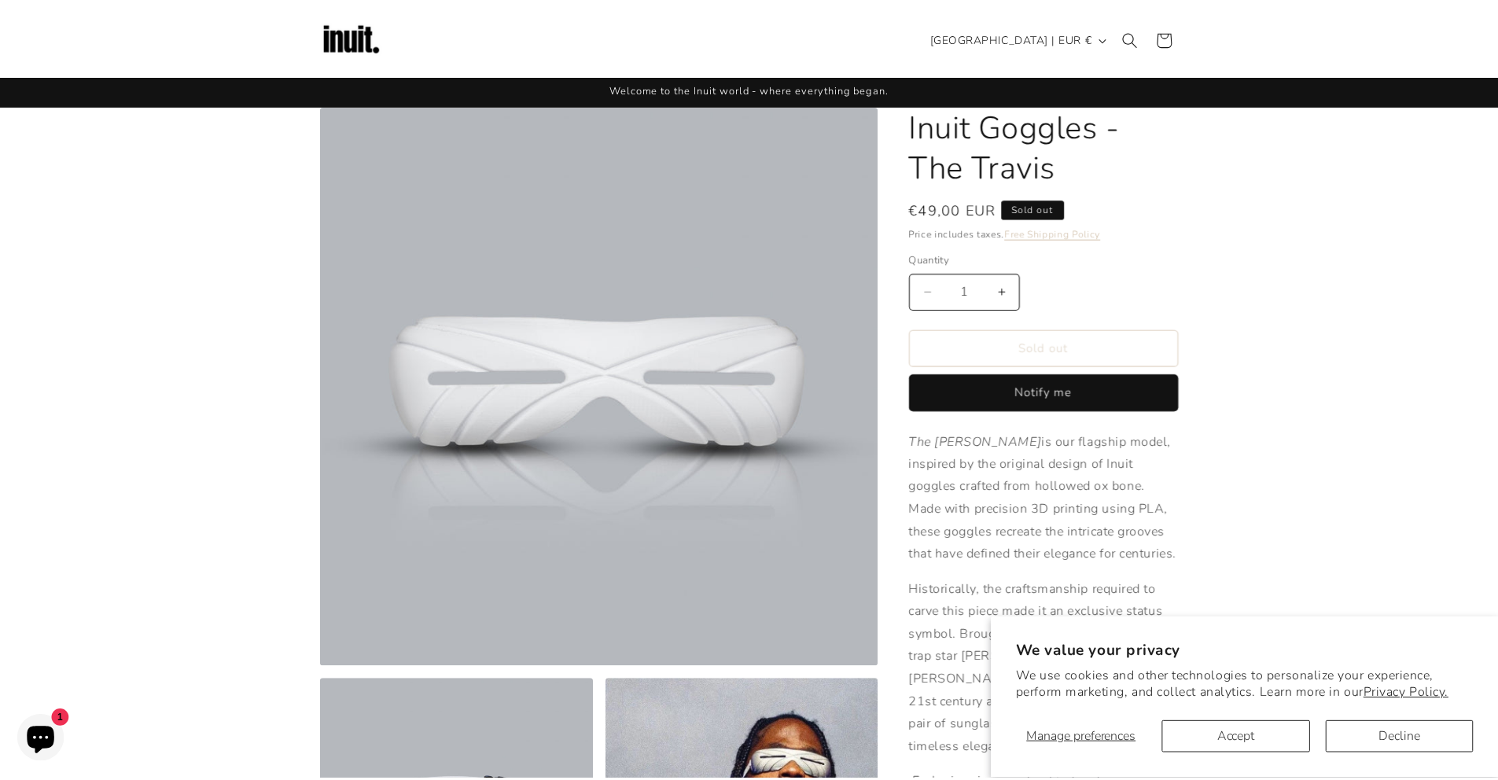
scroll to position [2016, 0]
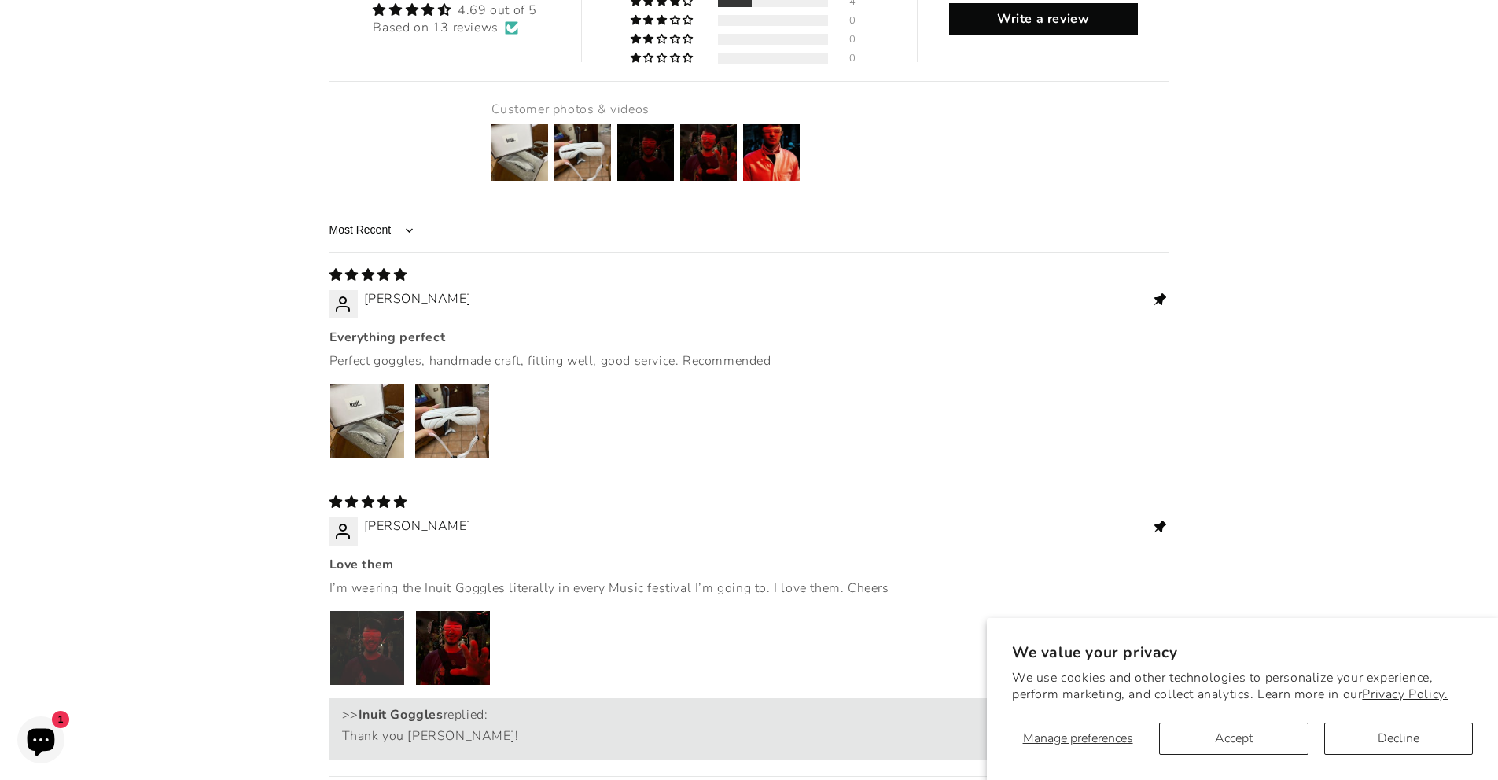
click at [369, 611] on img "Link to user picture 1" at bounding box center [367, 648] width 74 height 74
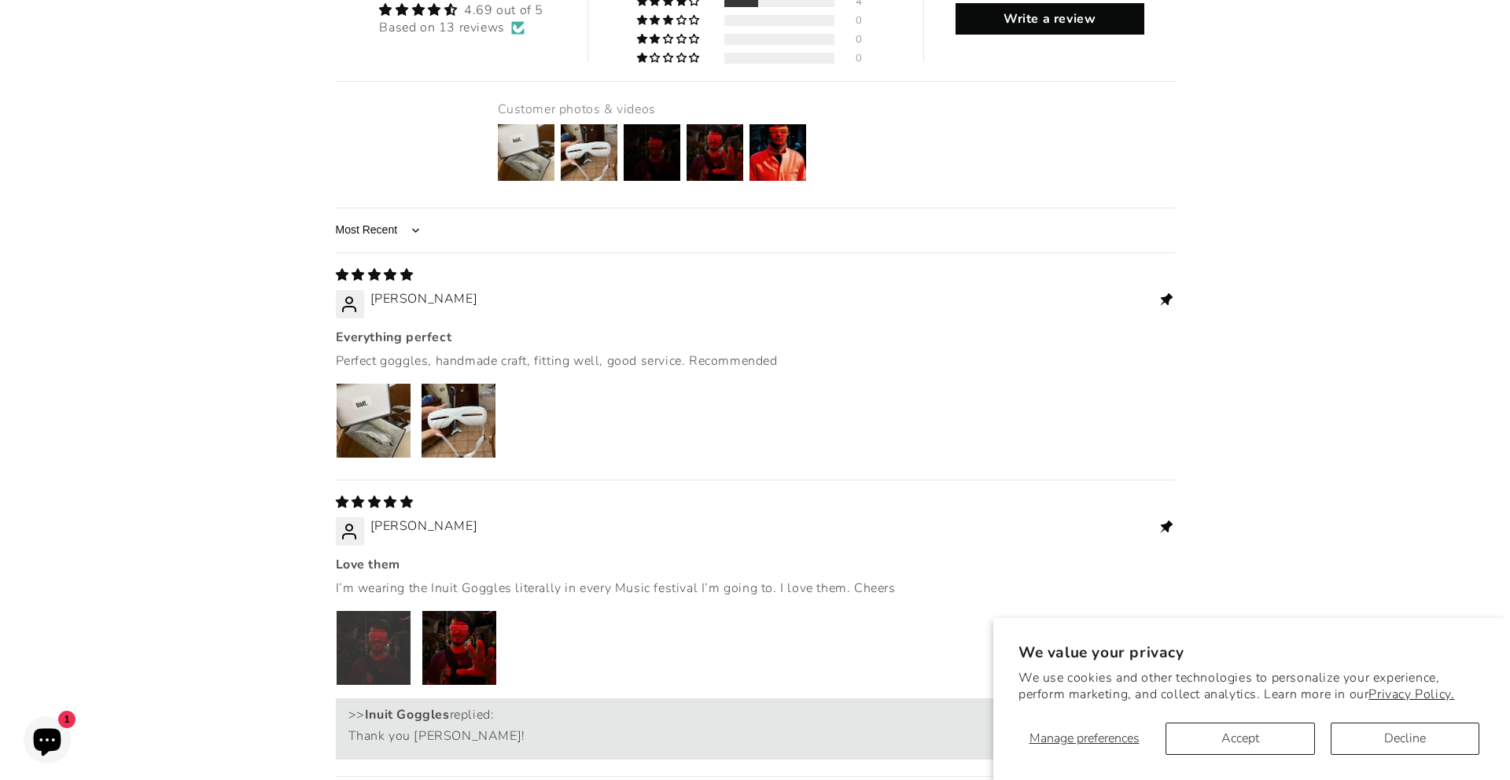
scroll to position [0, 0]
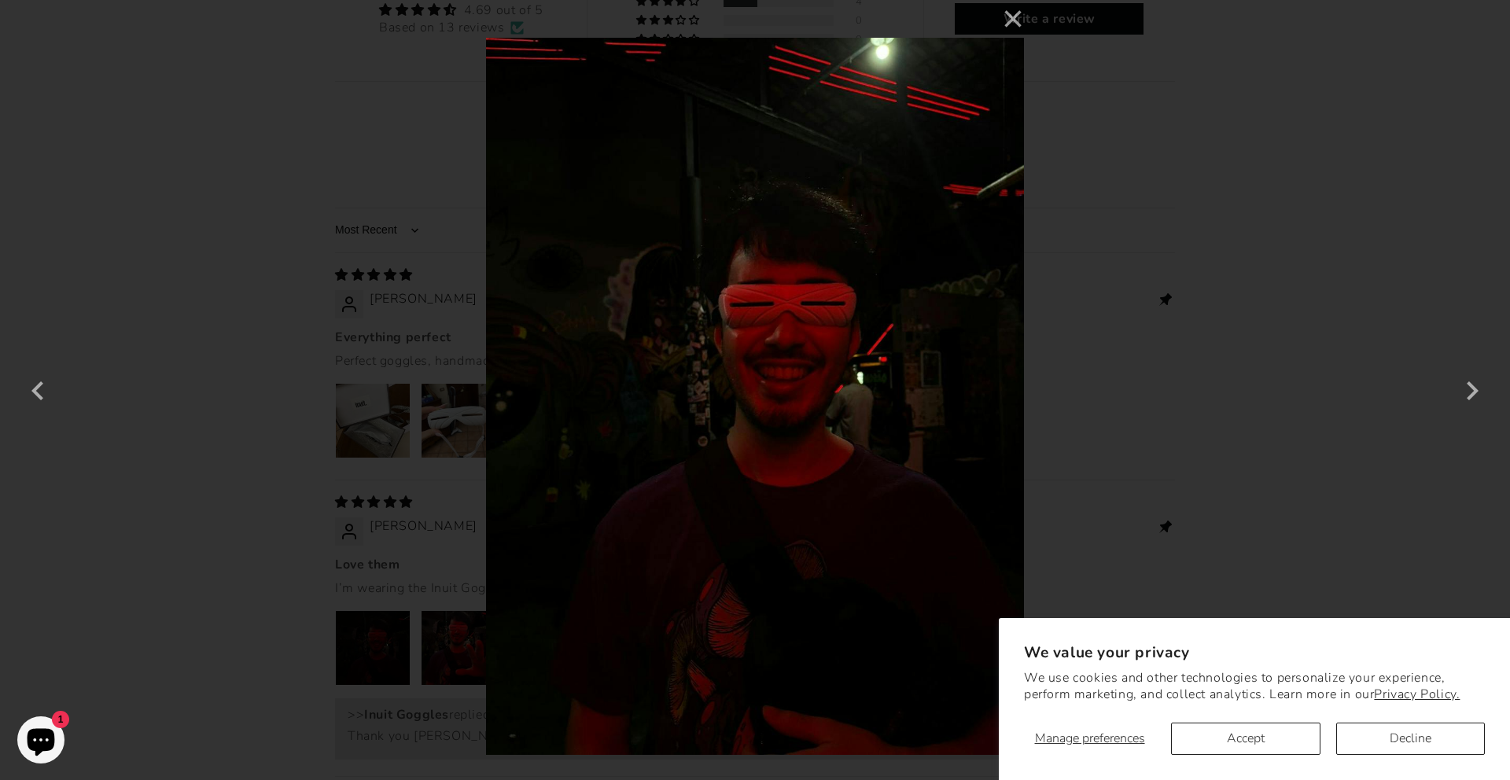
click at [328, 313] on div "× 3 / 5" at bounding box center [755, 390] width 1510 height 780
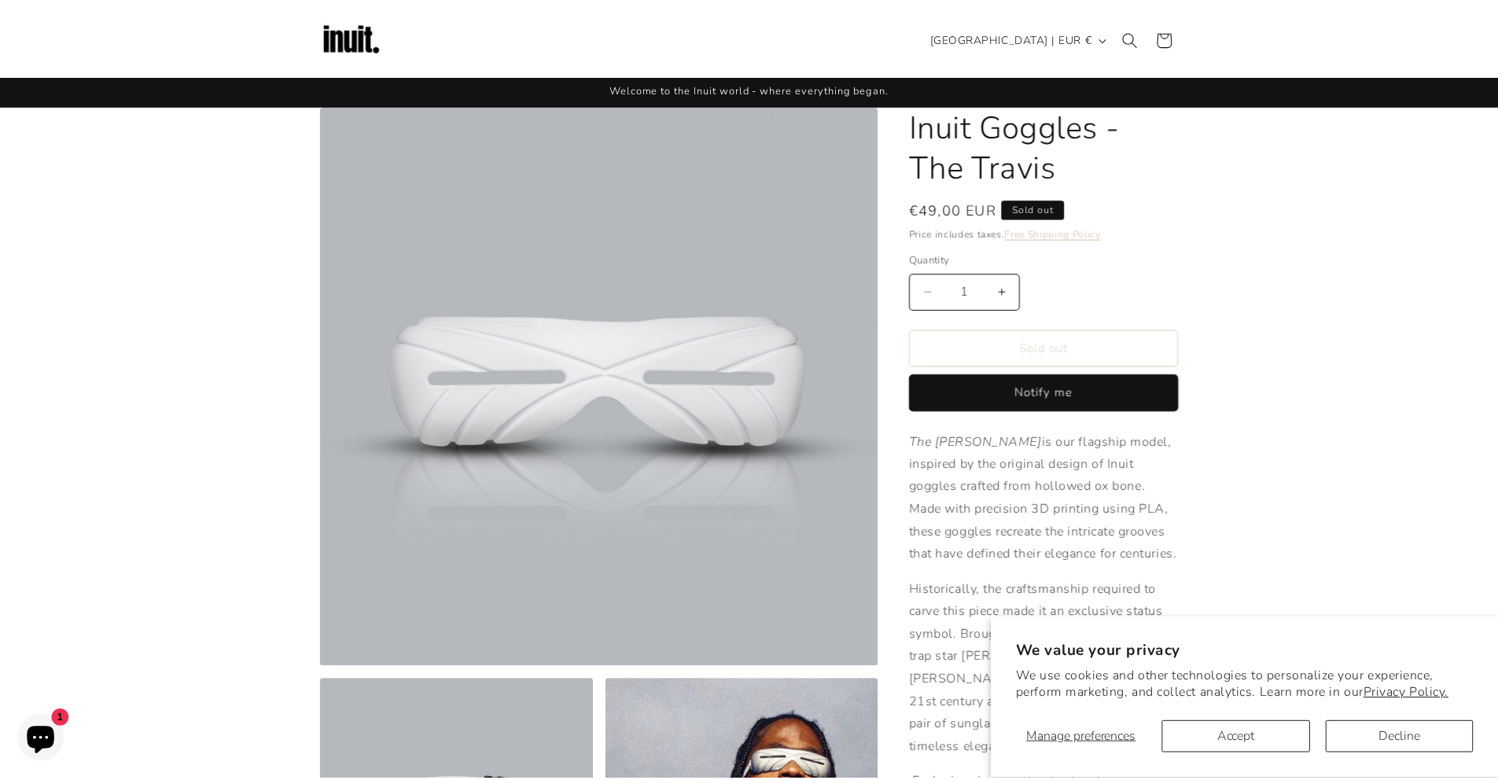
scroll to position [2016, 0]
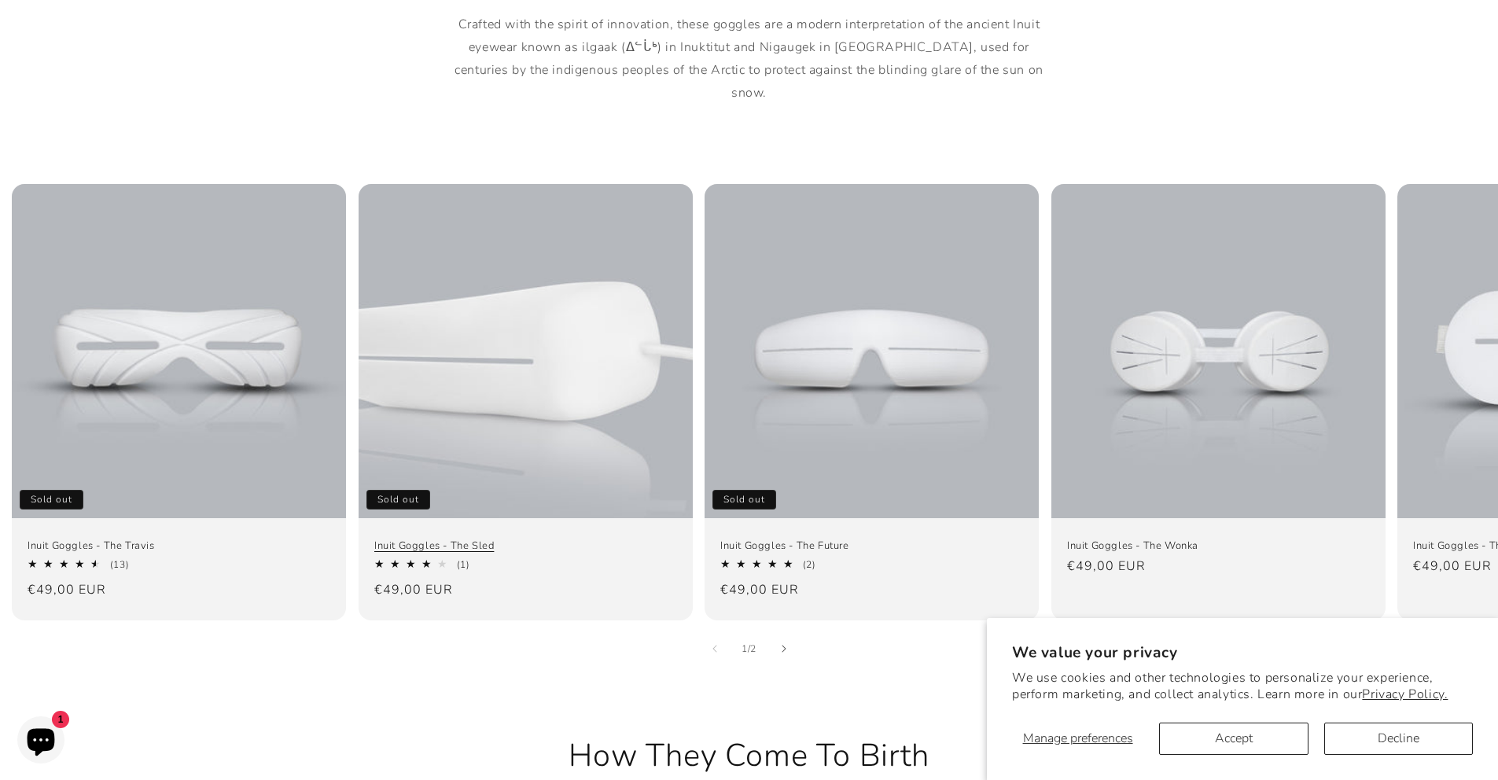
scroll to position [934, 0]
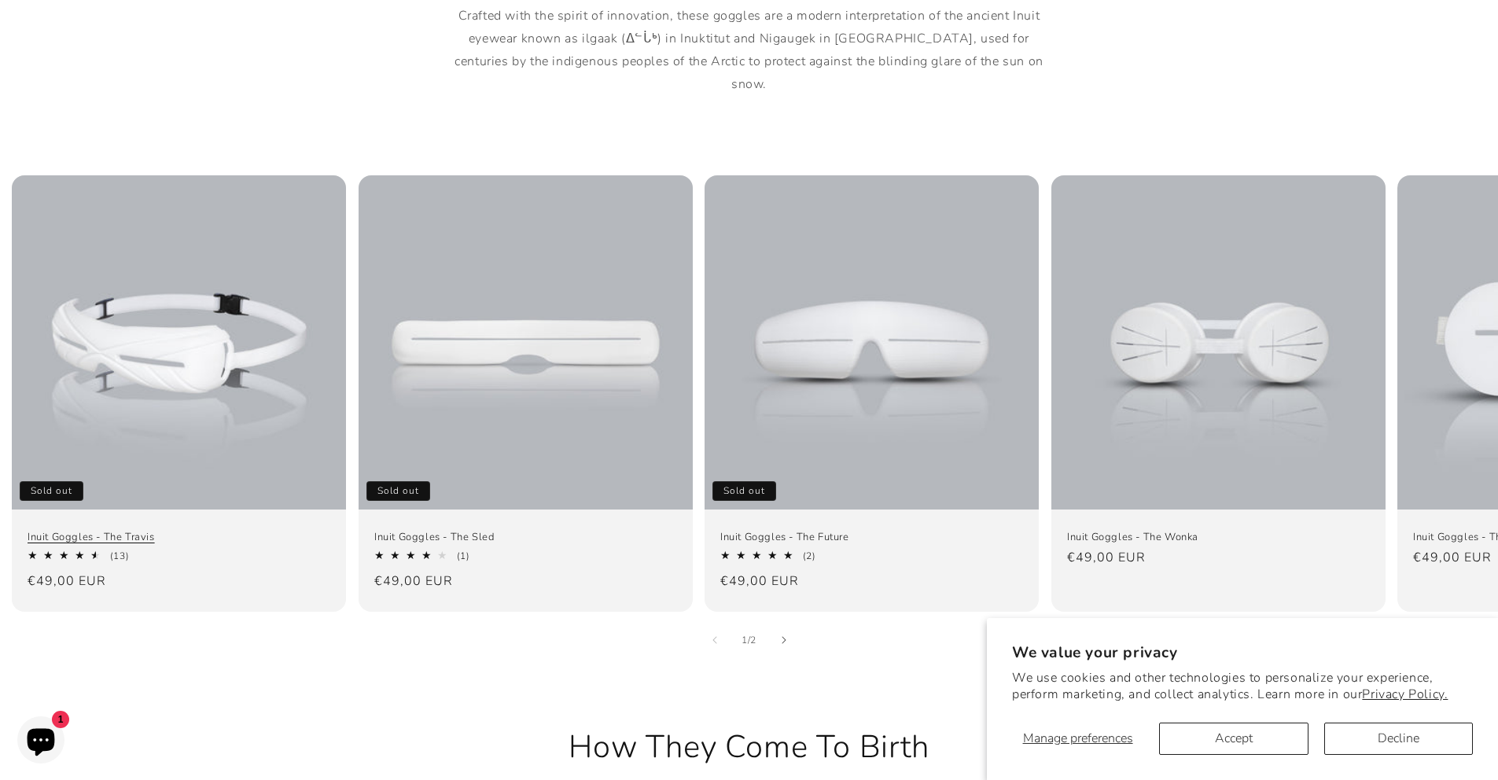
click at [143, 530] on link "Inuit Goggles - The Travis" at bounding box center [179, 536] width 303 height 13
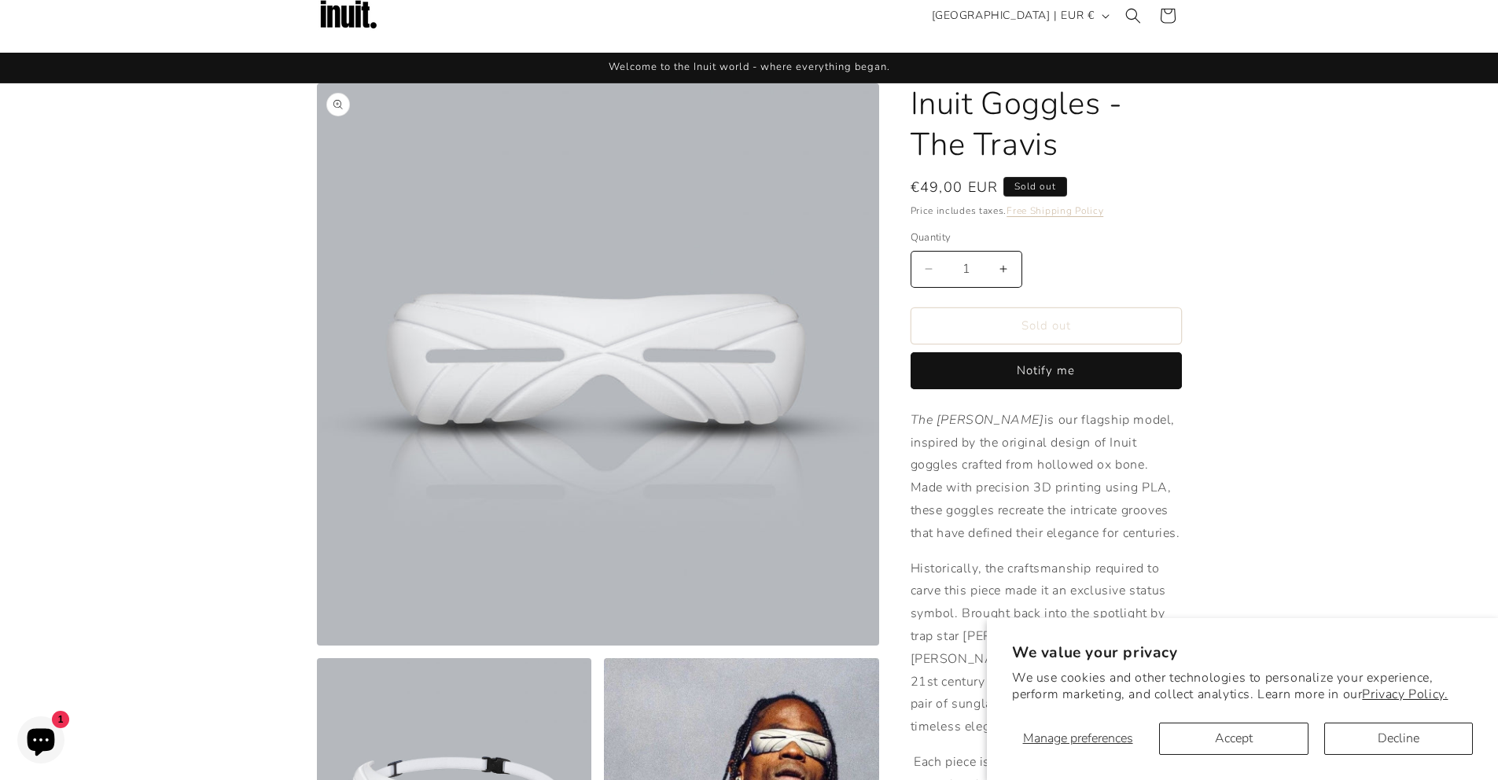
scroll to position [24, 0]
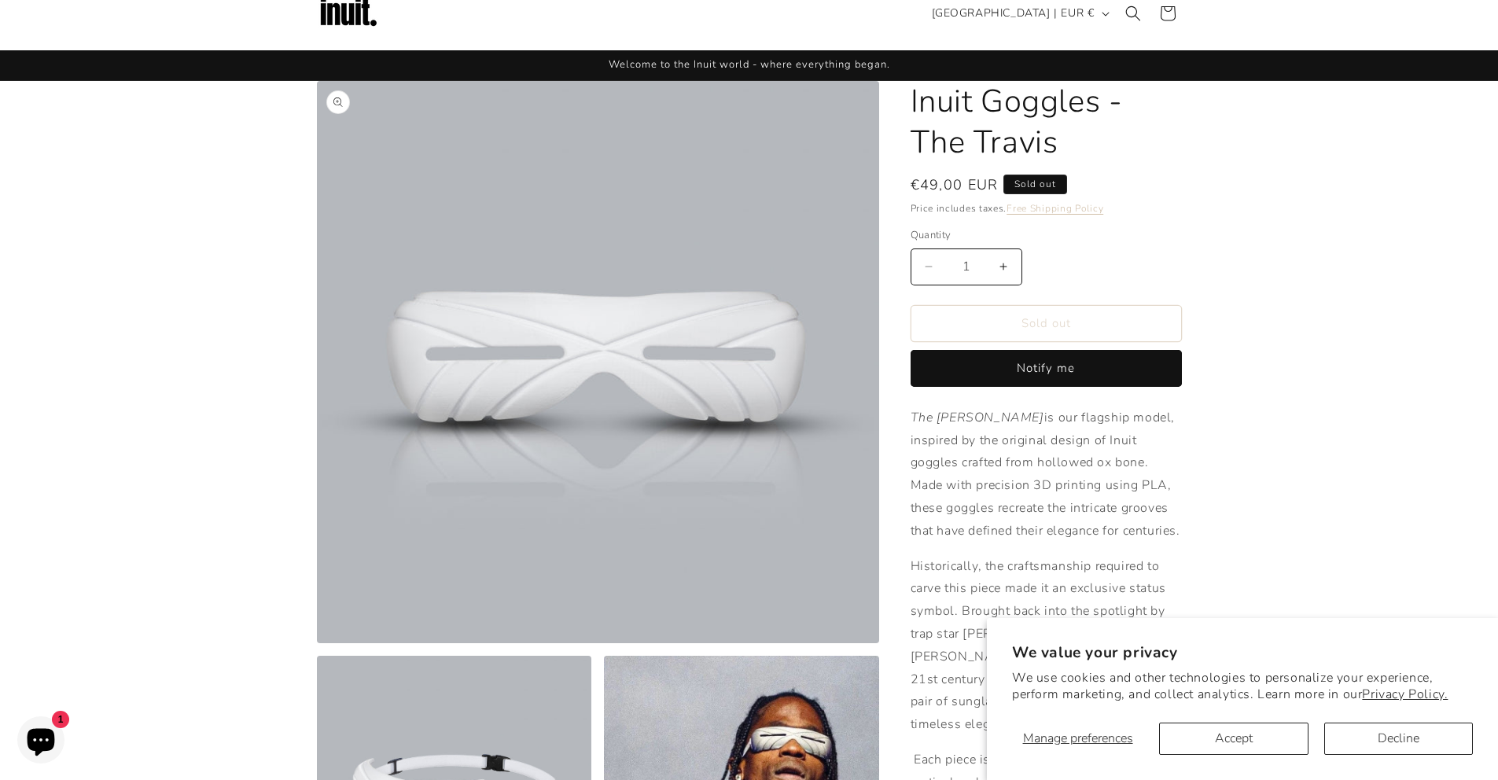
click at [317, 643] on button "Open media 1 in modal" at bounding box center [317, 643] width 0 height 0
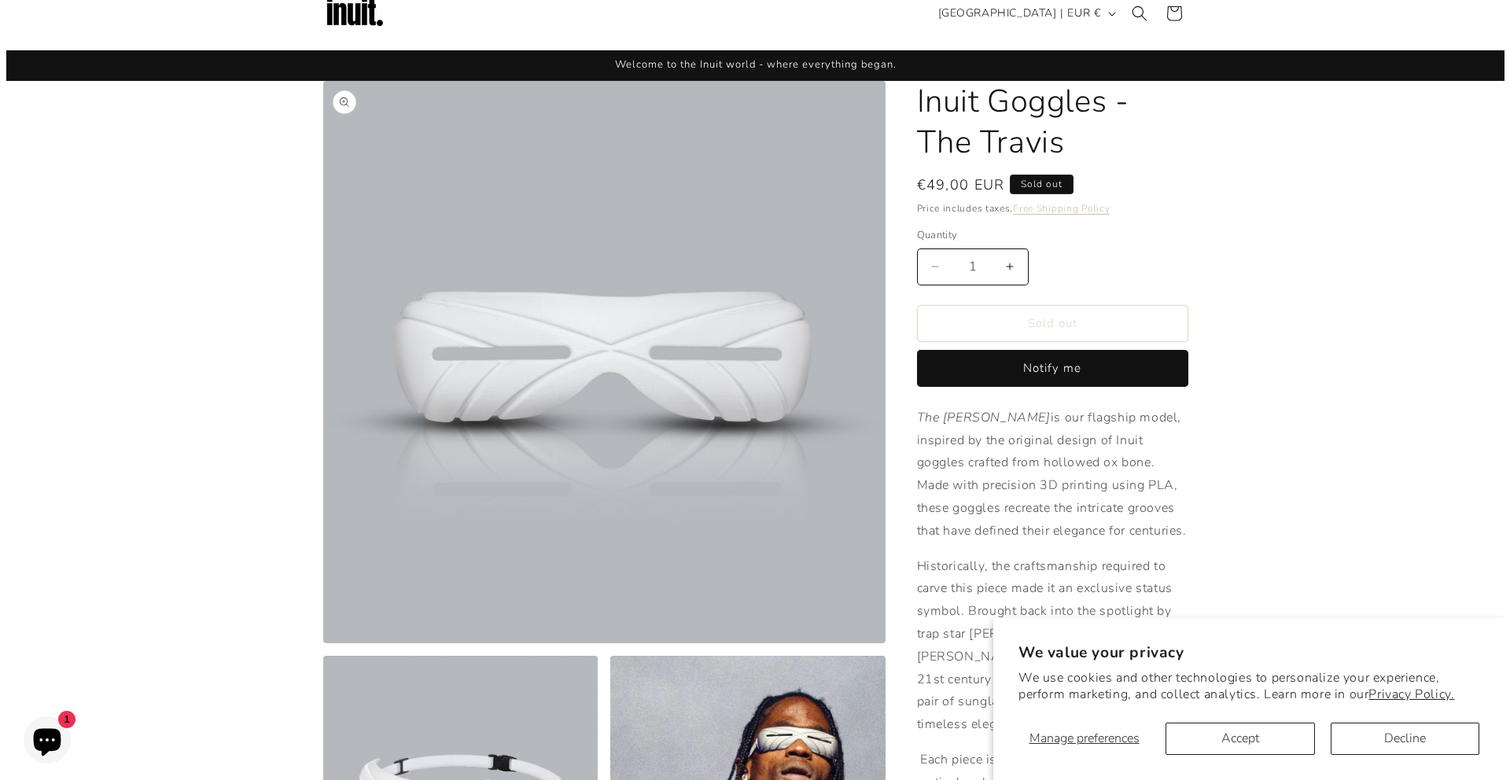
scroll to position [16, 0]
